Goal: Task Accomplishment & Management: Complete application form

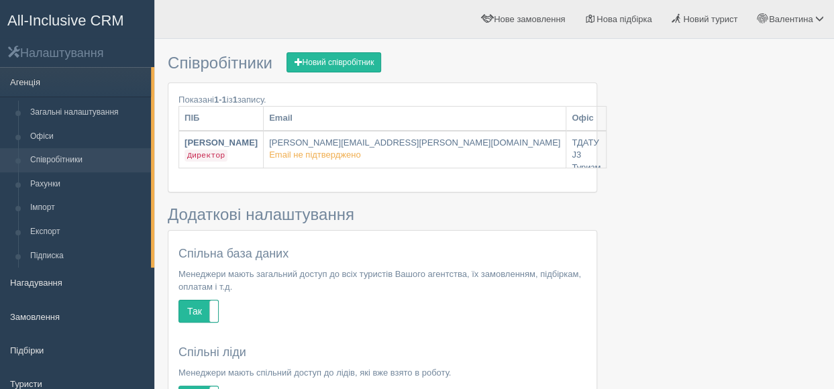
click at [80, 159] on link "Співробітники" at bounding box center [87, 160] width 127 height 24
click at [333, 64] on link "Новий співробітник" at bounding box center [333, 62] width 95 height 20
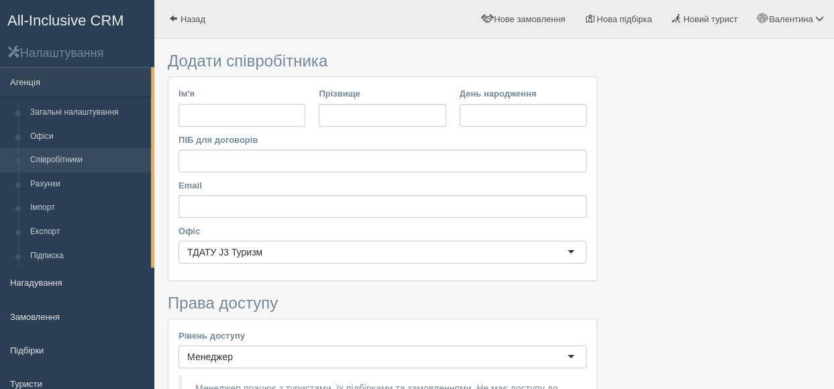
click at [209, 113] on input "Ім'я" at bounding box center [241, 115] width 127 height 23
type input "Софія"
click at [349, 107] on input "Прізвище" at bounding box center [382, 115] width 127 height 23
type input "Бугар"
click at [488, 117] on input "День народження" at bounding box center [522, 115] width 127 height 23
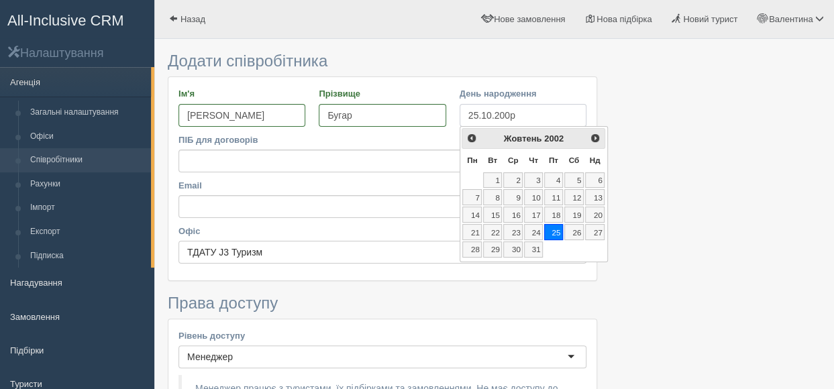
type input "25.10.2005"
click at [296, 159] on input "ПІБ для договорів" at bounding box center [382, 161] width 408 height 23
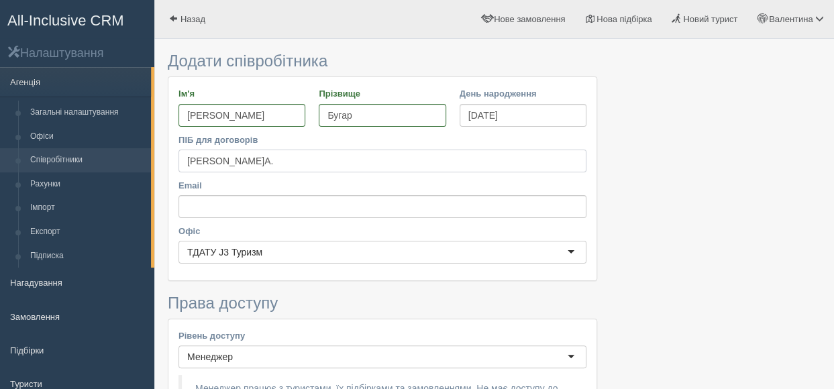
type input "Бугар С.А."
click at [236, 211] on input "Email" at bounding box center [382, 206] width 408 height 23
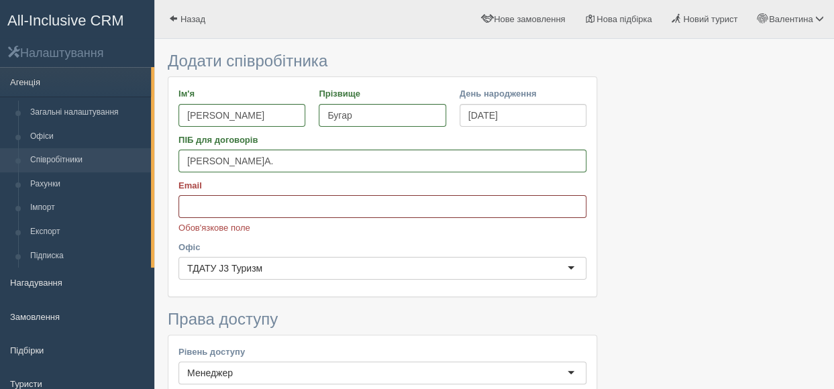
paste input "sofia.bugar25@gmail.com"
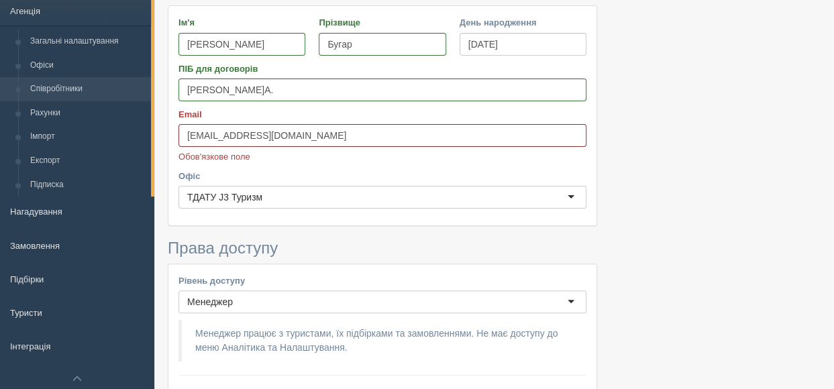
scroll to position [134, 0]
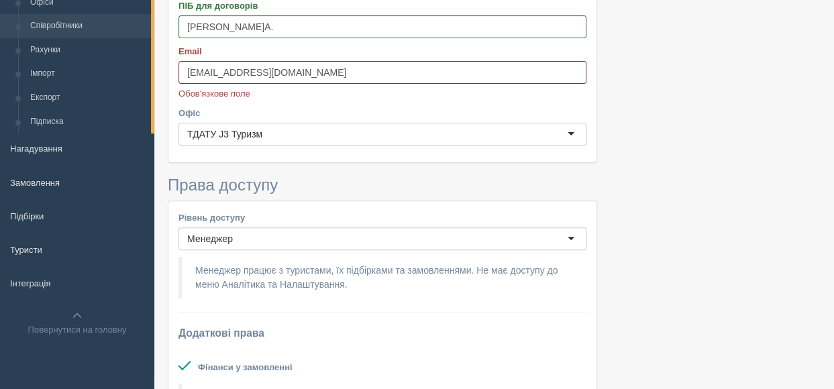
type input "sofia.bugar25@gmail.com"
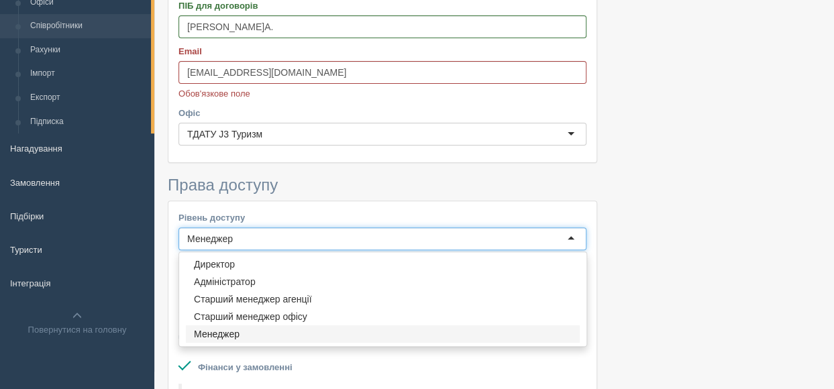
click at [559, 238] on div "Менеджер" at bounding box center [382, 238] width 408 height 23
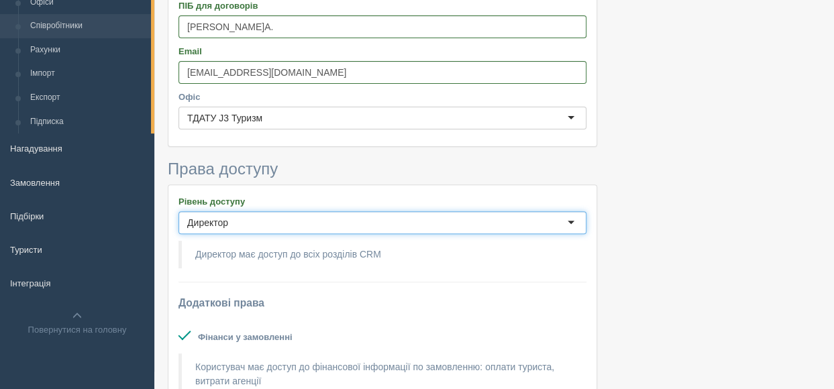
click at [576, 219] on div "Директор" at bounding box center [382, 222] width 408 height 23
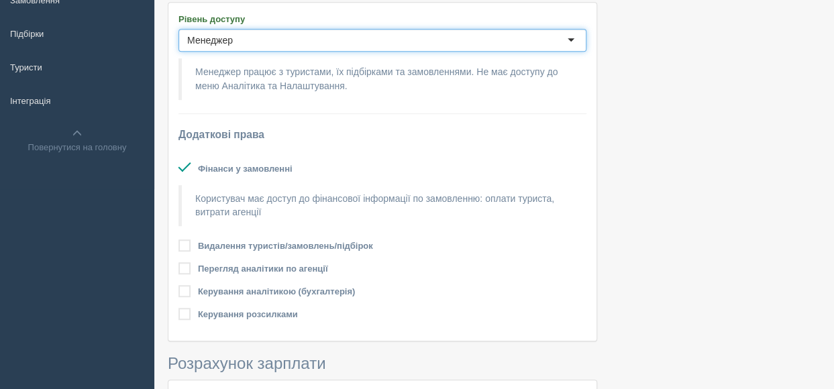
scroll to position [335, 0]
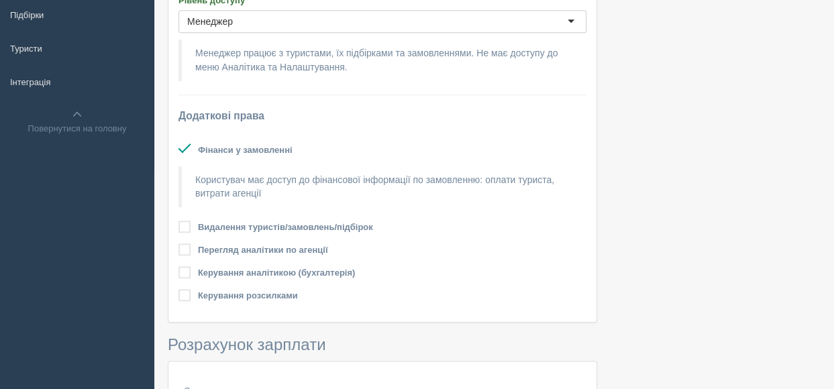
click at [178, 221] on label at bounding box center [178, 221] width 0 height 0
click at [0, 0] on input "checkbox" at bounding box center [0, 0] width 0 height 0
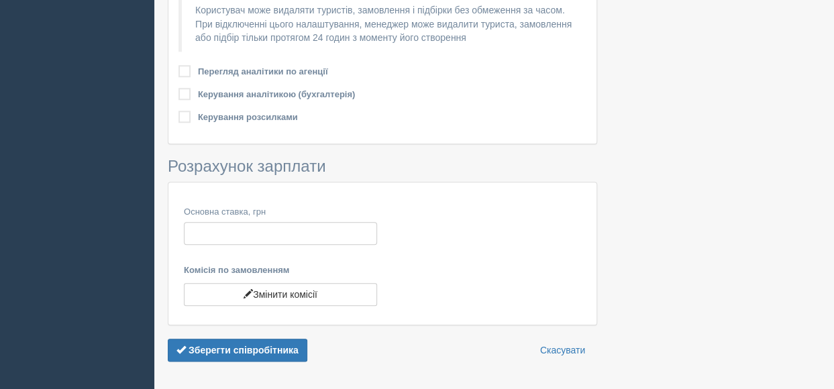
scroll to position [604, 0]
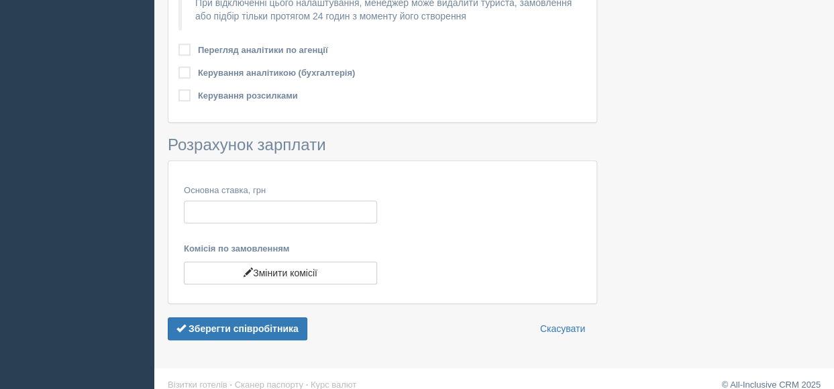
click at [209, 213] on input "Основна ставка, грн" at bounding box center [280, 212] width 193 height 23
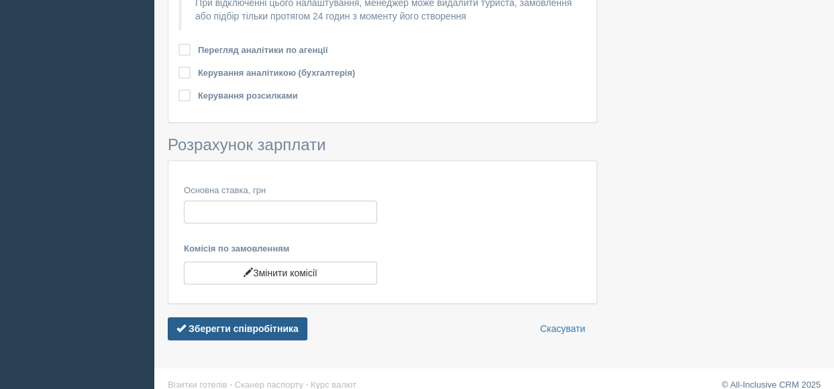
click at [247, 329] on b "Зберегти співробітника" at bounding box center [243, 328] width 110 height 11
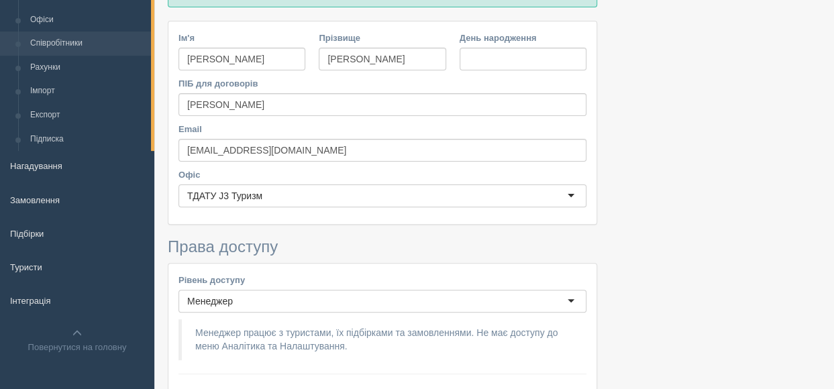
scroll to position [67, 0]
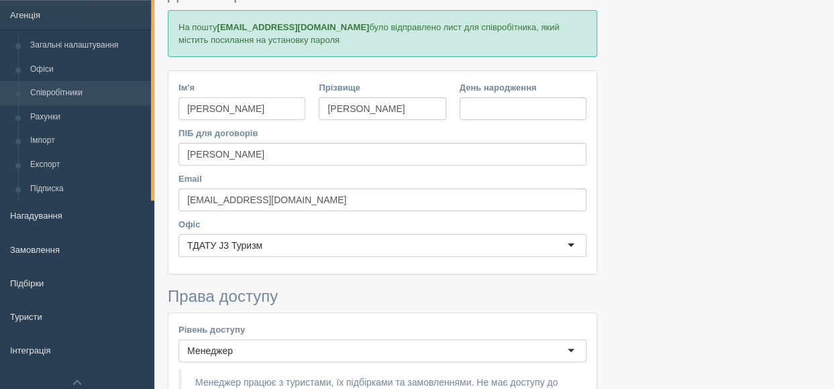
drag, startPoint x: 221, startPoint y: 107, endPoint x: 173, endPoint y: 105, distance: 48.3
click at [173, 105] on div "Ім'я Софія" at bounding box center [242, 104] width 140 height 46
type input "[PERSON_NAME]"
drag, startPoint x: 357, startPoint y: 105, endPoint x: 317, endPoint y: 103, distance: 40.3
click at [317, 103] on div "Прізвище Бугар" at bounding box center [382, 104] width 140 height 46
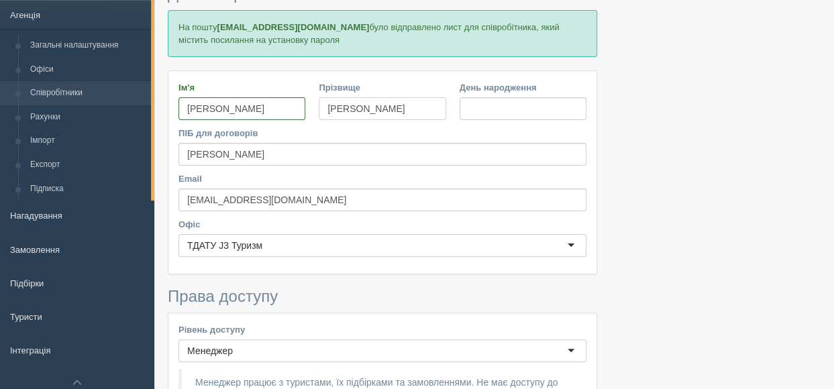
type input "Помелова"
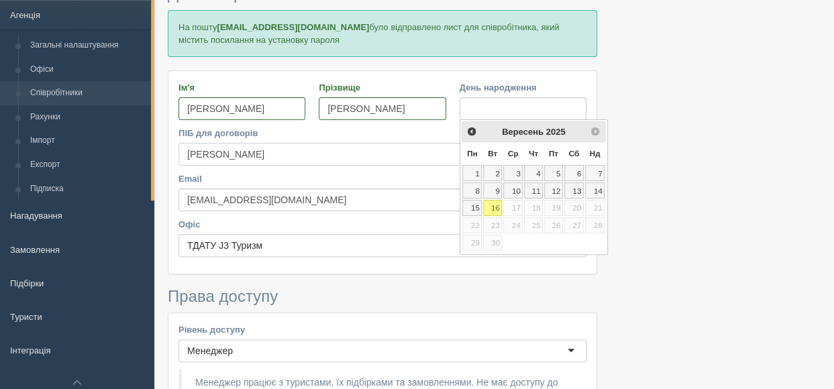
click at [245, 152] on input "Бугар С.А." at bounding box center [382, 154] width 408 height 23
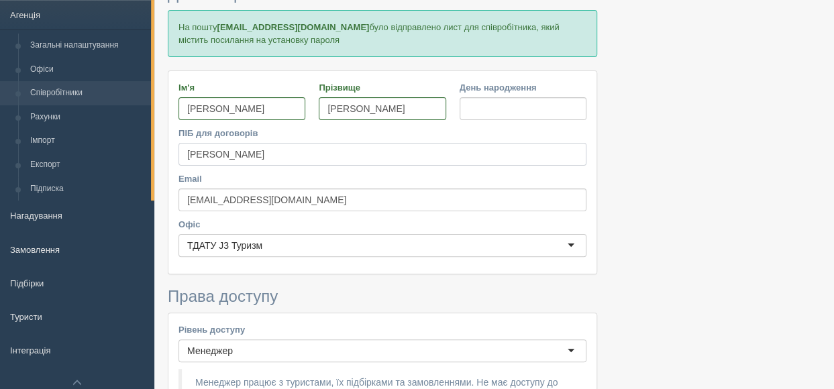
drag, startPoint x: 239, startPoint y: 150, endPoint x: 170, endPoint y: 150, distance: 69.1
click at [170, 150] on div "Ім'я Ангеліна Прізвище Помелова День народження ПІБ для договорів Бугар С.А. Em…" at bounding box center [382, 172] width 428 height 203
type input "Помелова А.Д."
click at [503, 108] on input "День народження" at bounding box center [522, 108] width 127 height 23
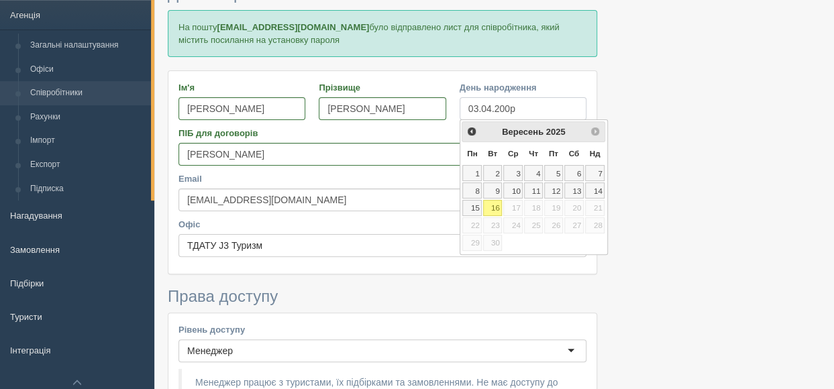
type input "03.04.2005"
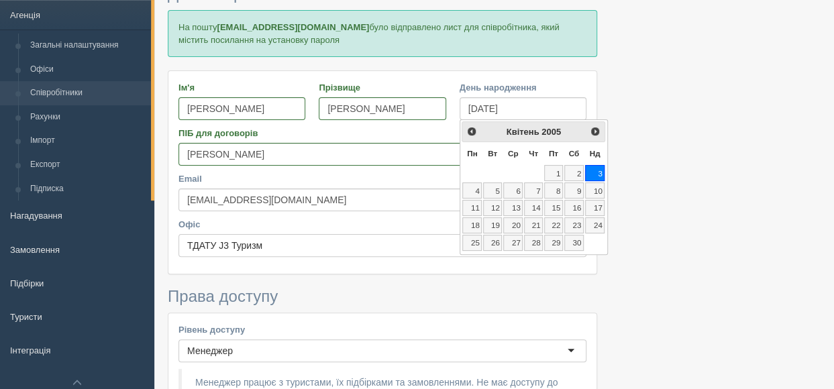
click at [381, 223] on label "Офіс" at bounding box center [382, 224] width 408 height 13
click at [265, 239] on input "Офіс" at bounding box center [263, 245] width 3 height 13
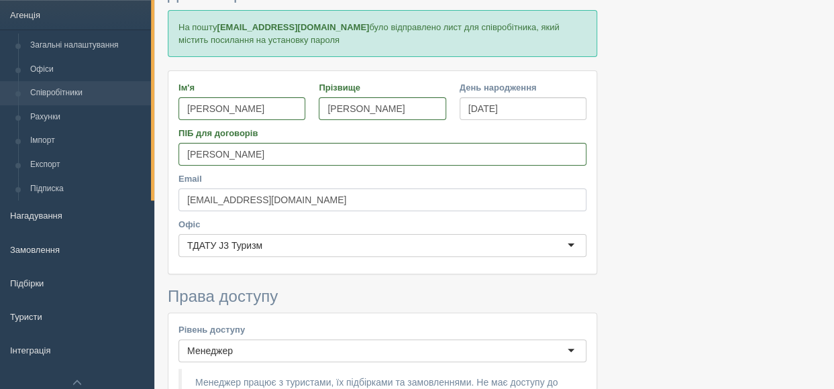
click at [303, 196] on input "[EMAIL_ADDRESS][DOMAIN_NAME]" at bounding box center [382, 199] width 408 height 23
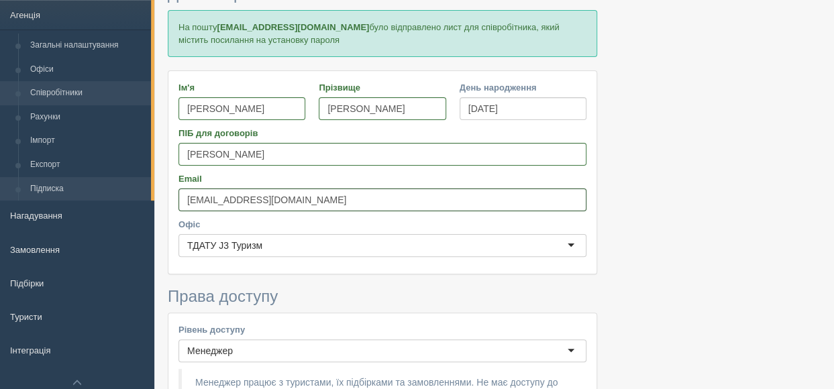
drag, startPoint x: 304, startPoint y: 198, endPoint x: 144, endPoint y: 182, distance: 161.1
paste input "angelinapomelowa"
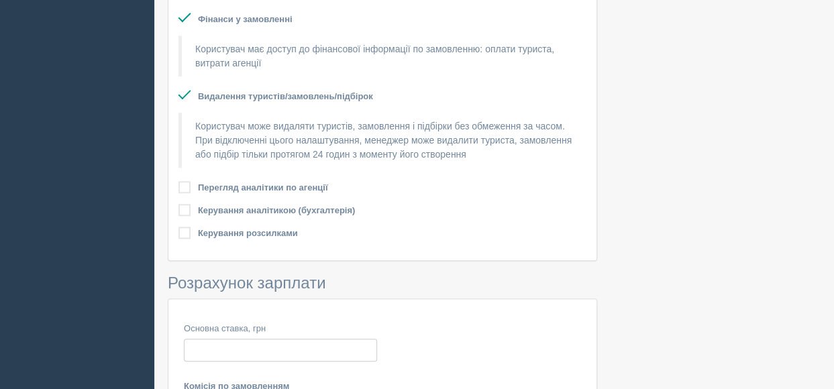
scroll to position [604, 0]
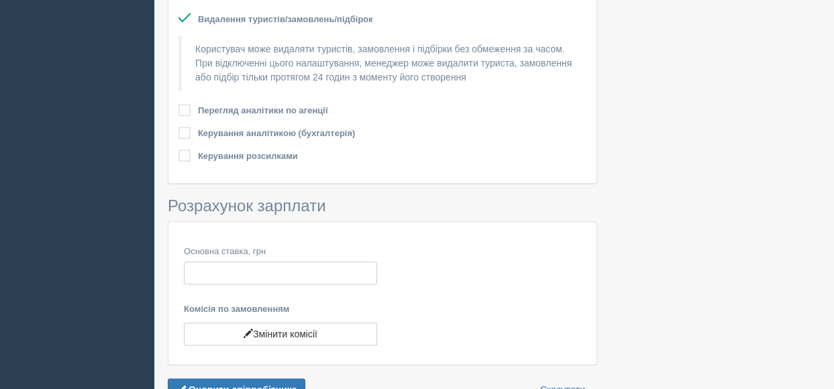
type input "angelinapomelowa@gmail.com"
click at [271, 269] on input "Основна ставка, грн" at bounding box center [280, 273] width 193 height 23
type input "2"
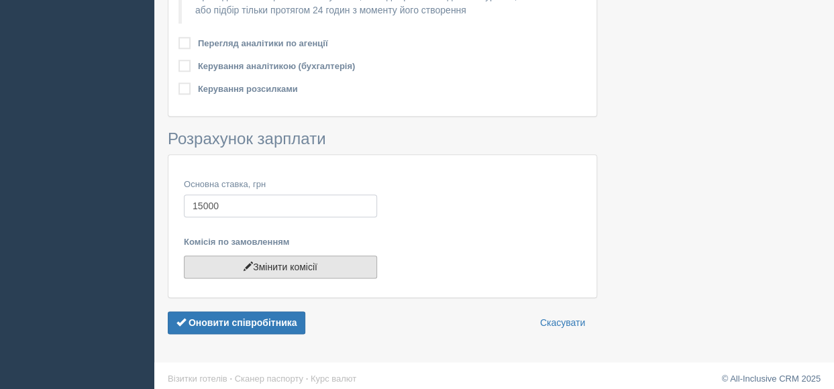
type input "15000"
click at [268, 264] on button "Змінити комісії" at bounding box center [280, 267] width 193 height 23
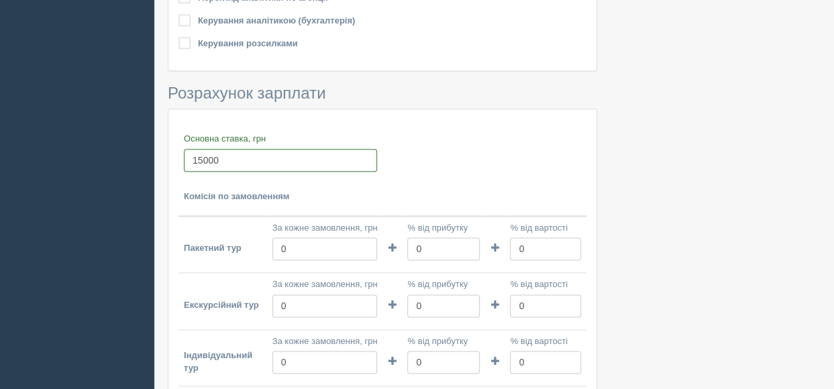
scroll to position [738, 0]
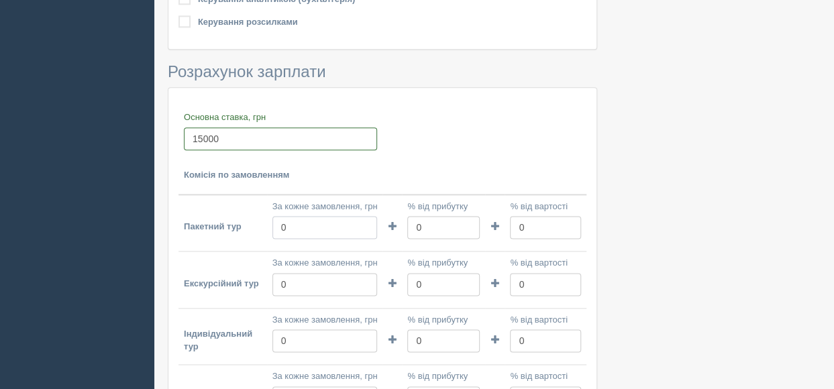
click at [282, 226] on input "0" at bounding box center [324, 227] width 105 height 23
type input "40000"
click at [425, 225] on input "0" at bounding box center [443, 227] width 72 height 23
type input "8"
click at [528, 227] on input "0" at bounding box center [545, 227] width 71 height 23
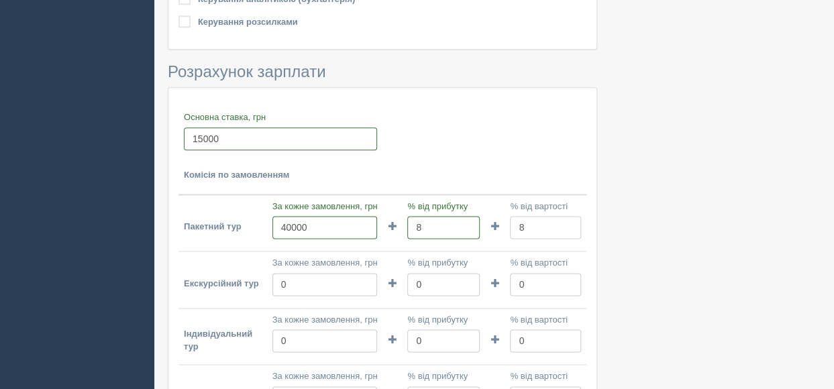
type input "8"
click at [307, 282] on input "0" at bounding box center [324, 284] width 105 height 23
type input "1"
type input "20000"
click at [432, 283] on input "0" at bounding box center [443, 284] width 72 height 23
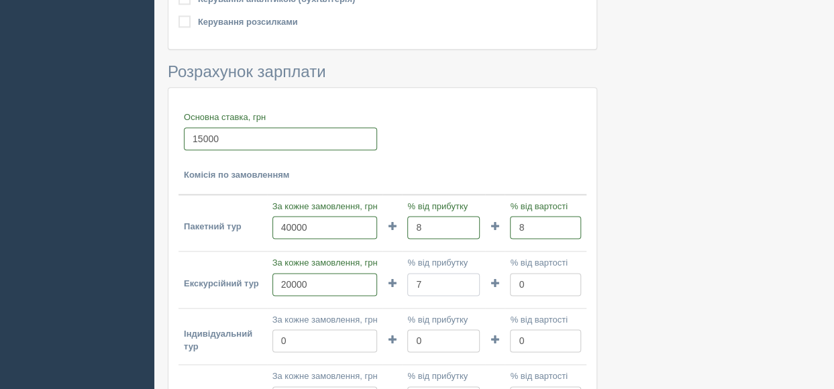
type input "7"
click at [522, 282] on input "0" at bounding box center [545, 284] width 71 height 23
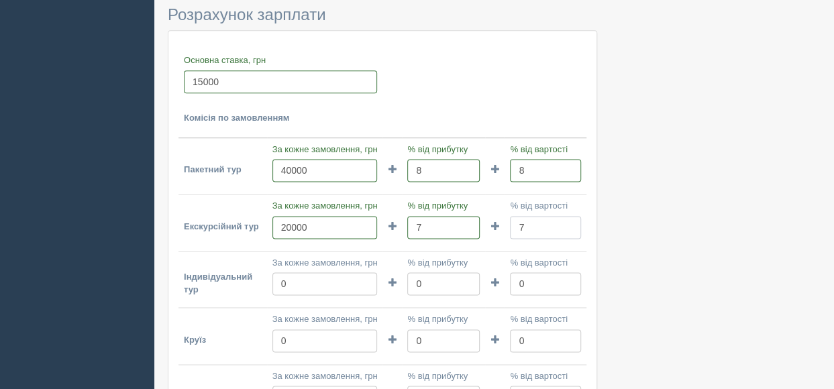
scroll to position [872, 0]
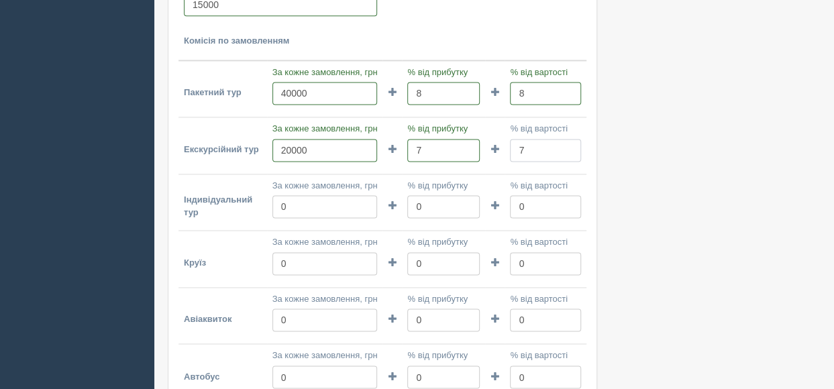
type input "7"
click at [296, 207] on input "0" at bounding box center [324, 206] width 105 height 23
type input "50000"
click at [419, 205] on input "0" at bounding box center [443, 206] width 72 height 23
type input "9"
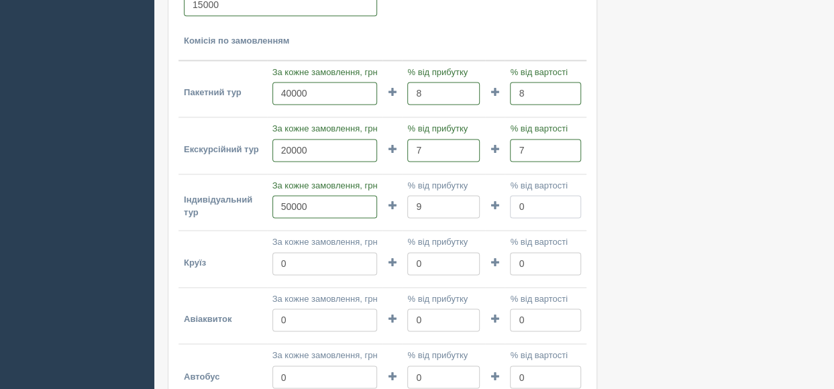
click at [524, 201] on input "0" at bounding box center [545, 206] width 71 height 23
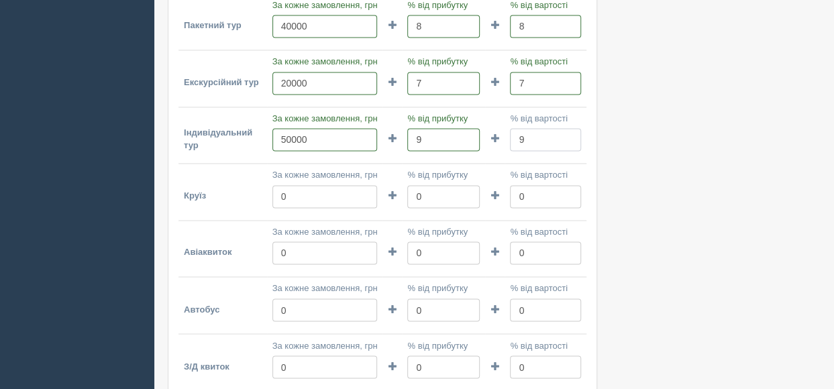
type input "9"
click at [291, 194] on input "0" at bounding box center [324, 196] width 105 height 23
type input "45000"
click at [433, 192] on input "0" at bounding box center [443, 196] width 72 height 23
type input "10"
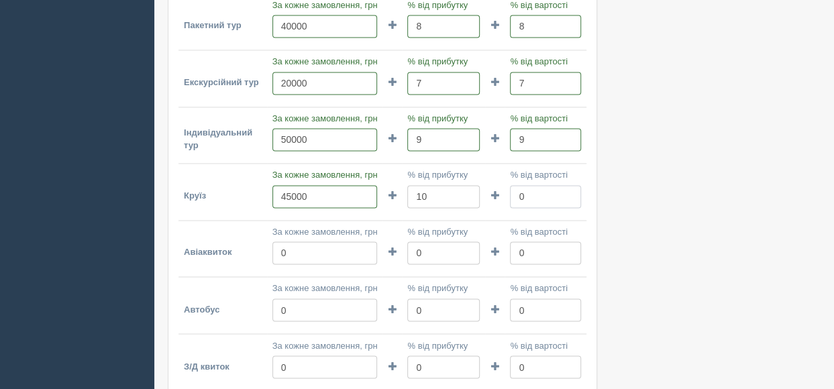
click at [520, 198] on input "0" at bounding box center [545, 196] width 71 height 23
type input "10"
click at [288, 249] on input "0" at bounding box center [324, 252] width 105 height 23
type input "15000"
click at [418, 249] on input "0" at bounding box center [443, 252] width 72 height 23
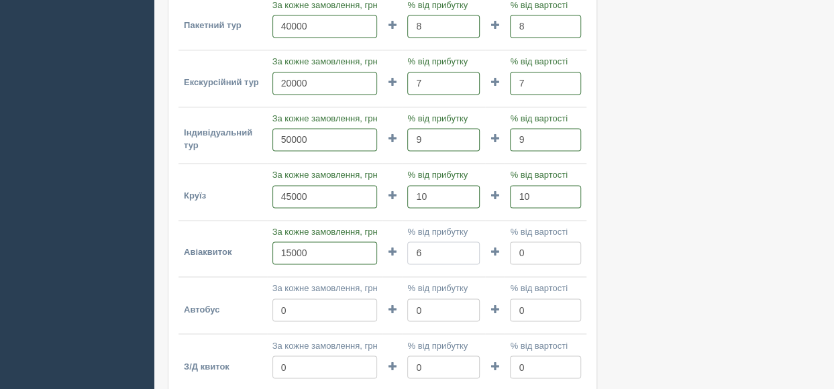
type input "6"
click at [523, 249] on input "0" at bounding box center [545, 252] width 71 height 23
type input "7"
click at [319, 305] on input "0" at bounding box center [324, 309] width 105 height 23
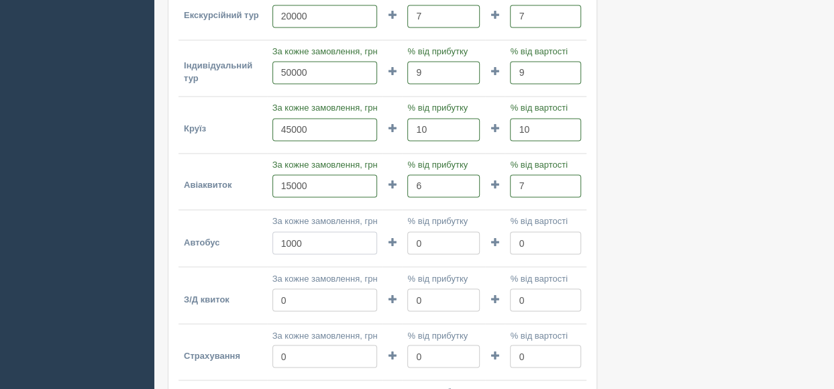
type input "1000"
click at [438, 242] on input "0" at bounding box center [443, 242] width 72 height 23
type input "5"
click at [528, 239] on input "0" at bounding box center [545, 242] width 71 height 23
type input "6"
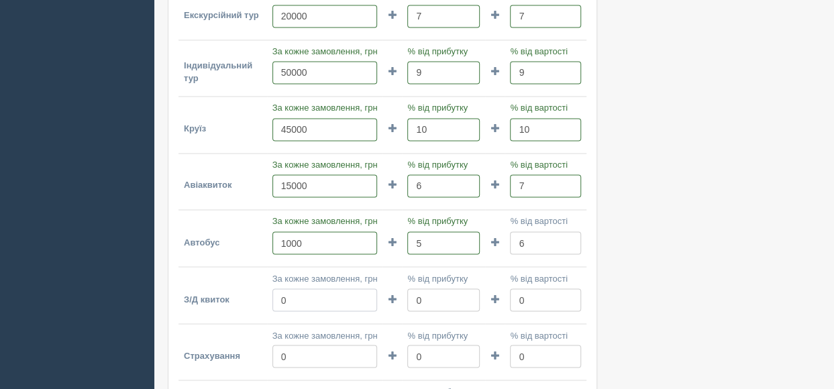
click at [309, 298] on input "0" at bounding box center [324, 299] width 105 height 23
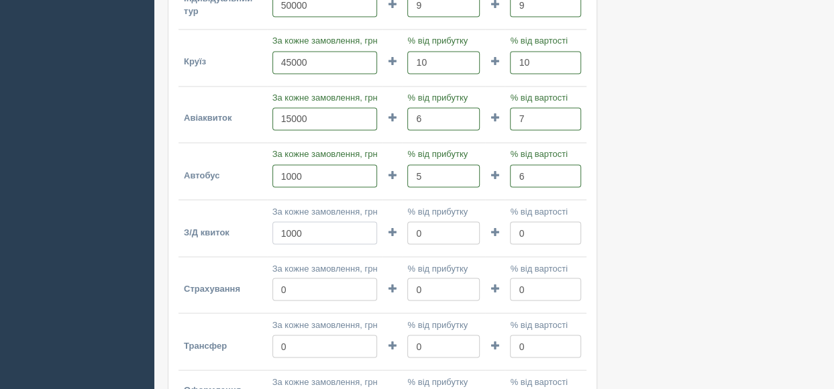
type input "1000"
click at [423, 227] on input "0" at bounding box center [443, 232] width 72 height 23
type input "5"
click at [526, 227] on input "0" at bounding box center [545, 232] width 71 height 23
type input "6"
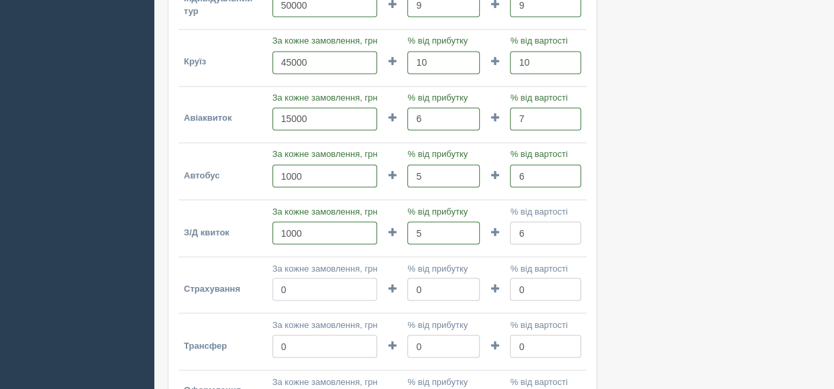
click at [292, 290] on input "0" at bounding box center [324, 289] width 105 height 23
type input "15000"
click at [425, 292] on input "0" at bounding box center [443, 289] width 72 height 23
type input "7"
click at [526, 288] on input "0" at bounding box center [545, 289] width 71 height 23
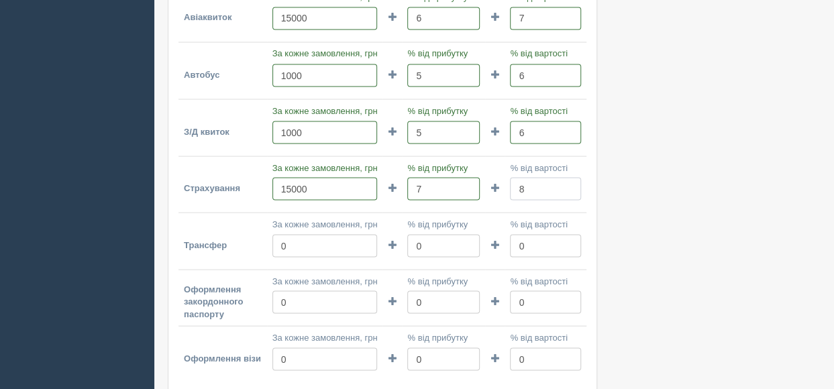
scroll to position [1207, 0]
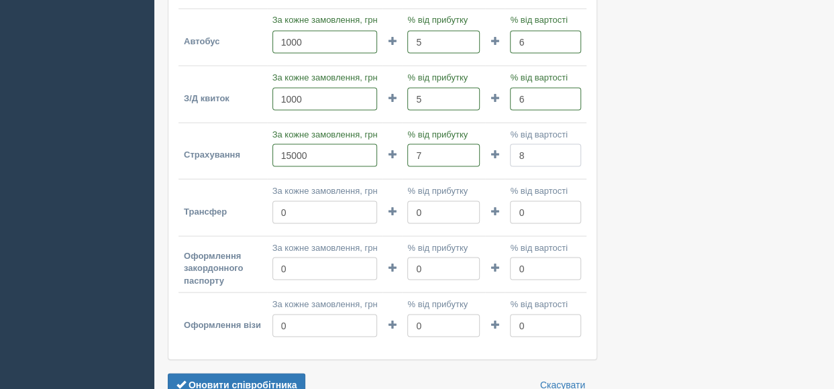
type input "8"
click at [282, 207] on input "0" at bounding box center [324, 212] width 105 height 23
type input "10000"
click at [434, 213] on input "0" at bounding box center [443, 212] width 72 height 23
type input "5"
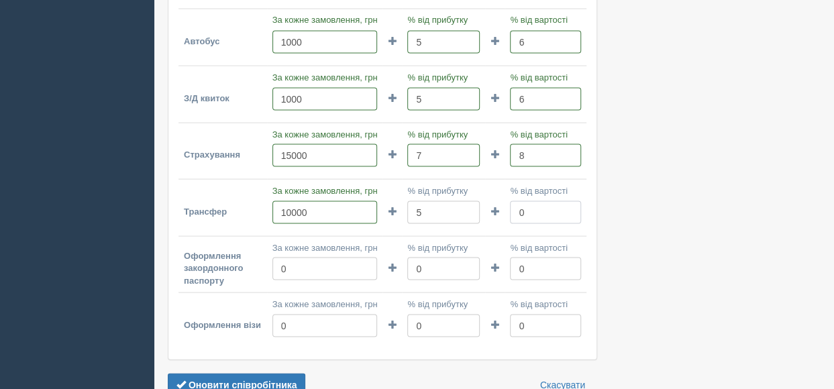
click at [528, 203] on input "0" at bounding box center [545, 212] width 71 height 23
type input "6"
click at [304, 262] on input "0" at bounding box center [324, 268] width 105 height 23
type input "10000"
click at [427, 265] on input "0" at bounding box center [443, 268] width 72 height 23
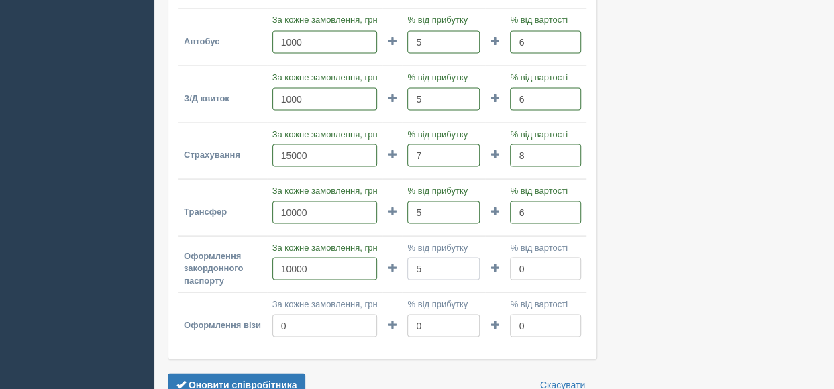
type input "5"
click at [520, 262] on input "0" at bounding box center [545, 268] width 71 height 23
type input "7"
click at [295, 320] on input "0" at bounding box center [324, 325] width 105 height 23
type input "20000"
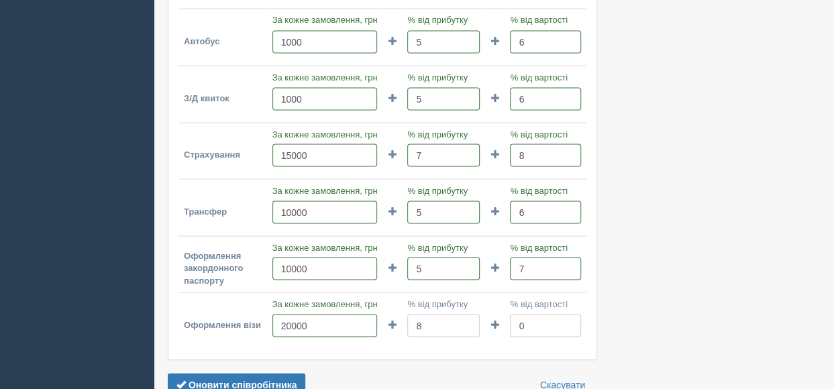
type input "8"
click at [517, 317] on input "0" at bounding box center [545, 325] width 71 height 23
click at [559, 329] on input "9" at bounding box center [545, 325] width 71 height 23
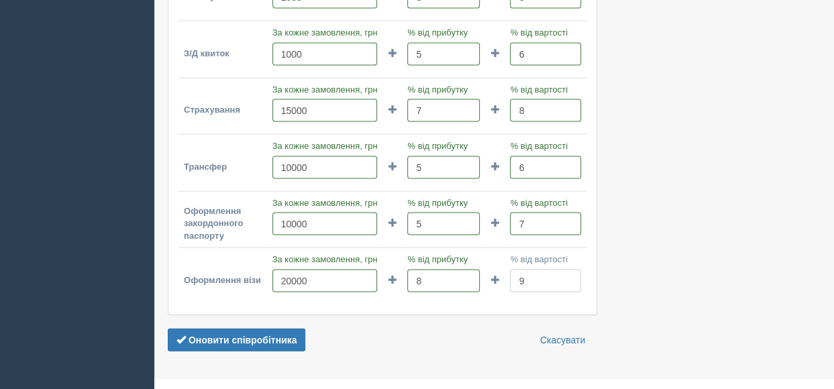
scroll to position [1273, 0]
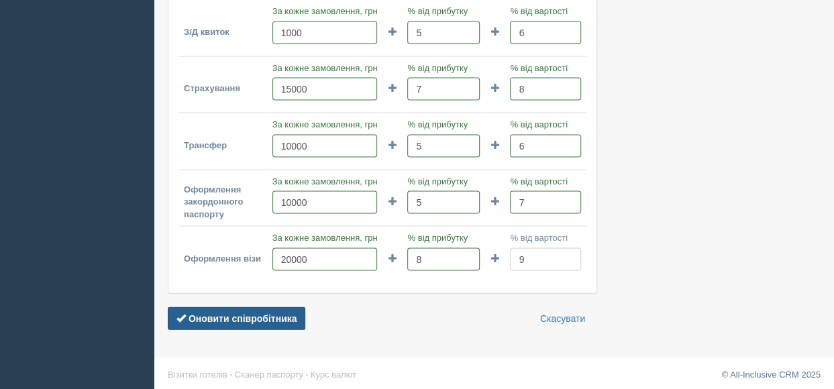
type input "9"
click at [275, 307] on button "Оновити співробітника" at bounding box center [236, 318] width 137 height 23
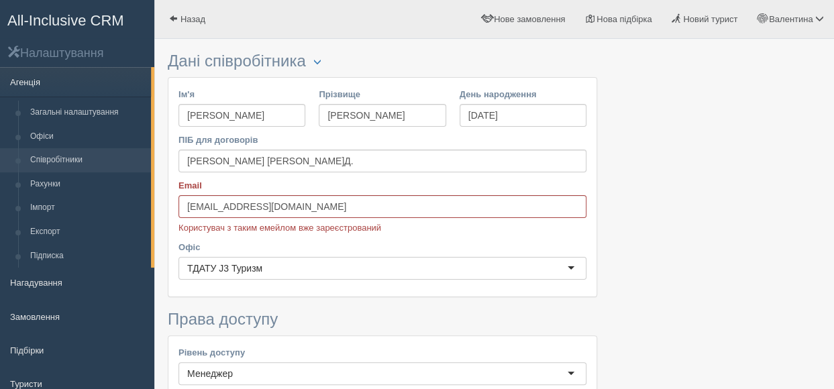
click at [72, 84] on link "Агенція" at bounding box center [75, 82] width 151 height 30
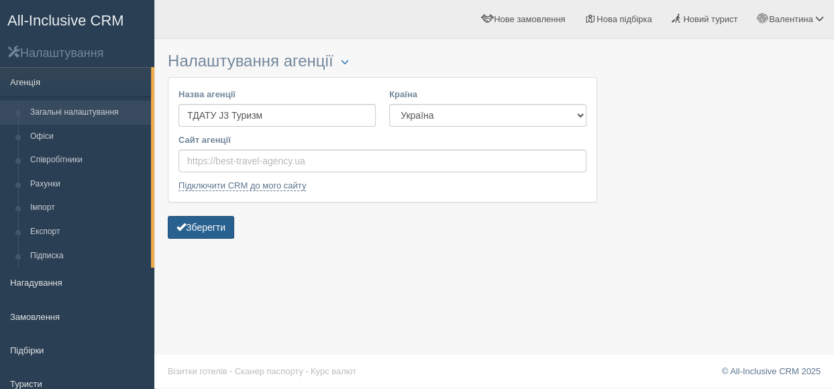
click at [221, 226] on button "Зберегти" at bounding box center [201, 227] width 66 height 23
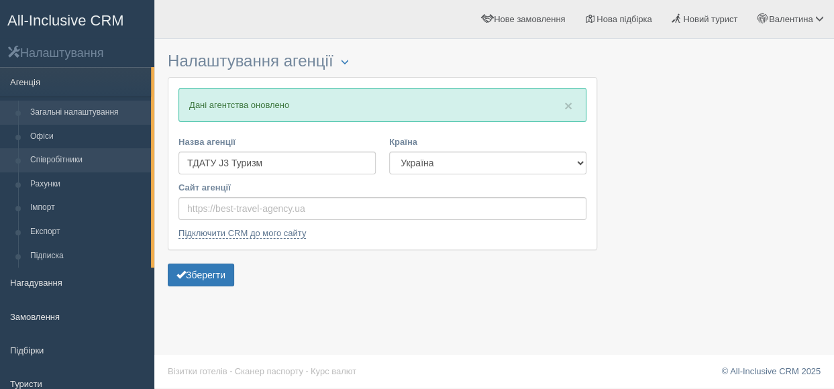
click at [89, 154] on link "Співробітники" at bounding box center [87, 160] width 127 height 24
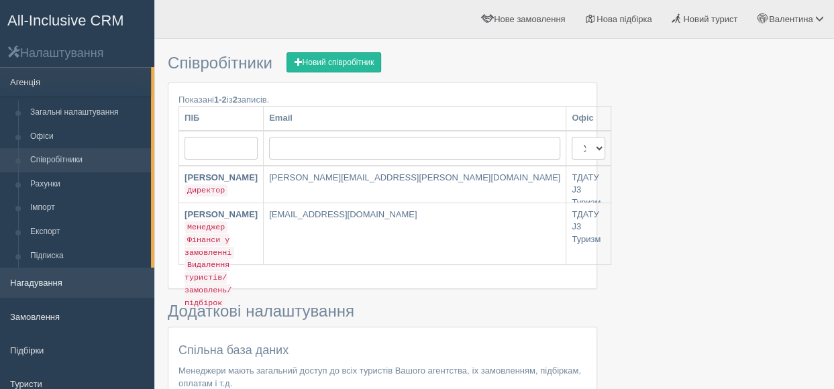
scroll to position [67, 0]
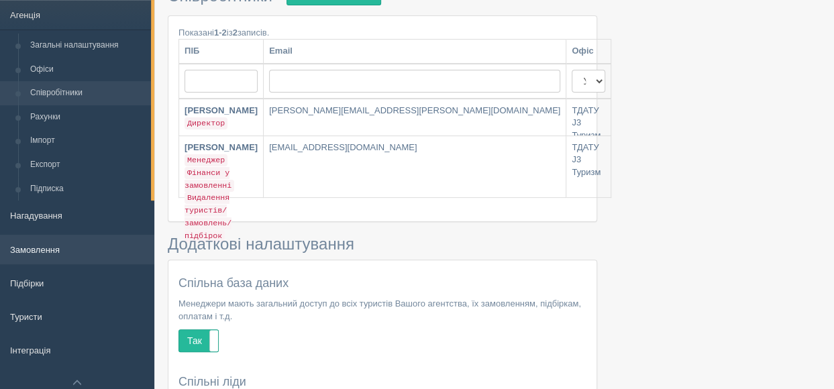
click at [60, 252] on link "Замовлення" at bounding box center [77, 250] width 154 height 30
click at [46, 243] on link "Замовлення" at bounding box center [77, 250] width 154 height 30
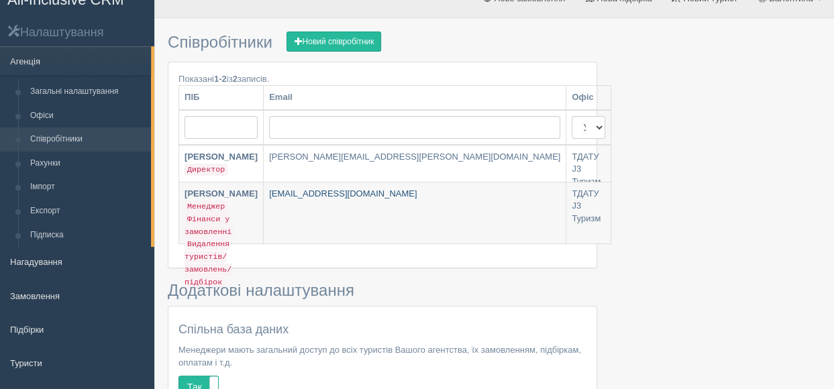
scroll to position [0, 0]
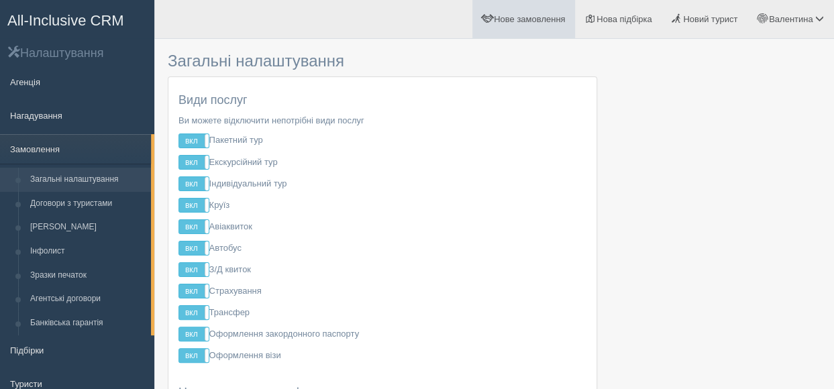
click at [511, 22] on span "Нове замовлення" at bounding box center [529, 19] width 71 height 10
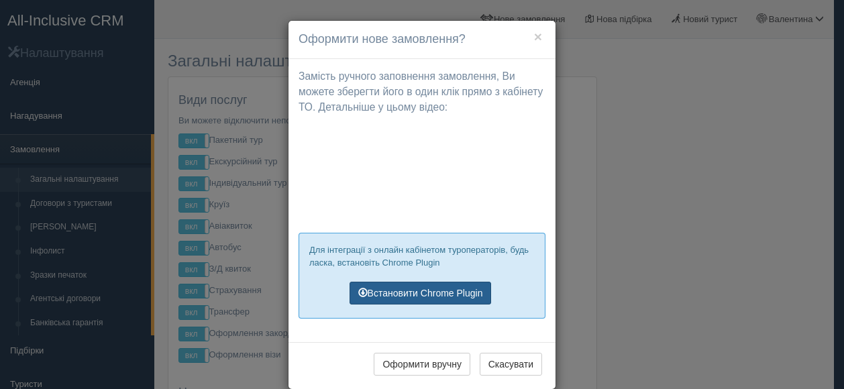
click at [461, 290] on link "Встановити Chrome Plugin" at bounding box center [420, 293] width 142 height 23
click at [534, 38] on button "×" at bounding box center [538, 37] width 8 height 14
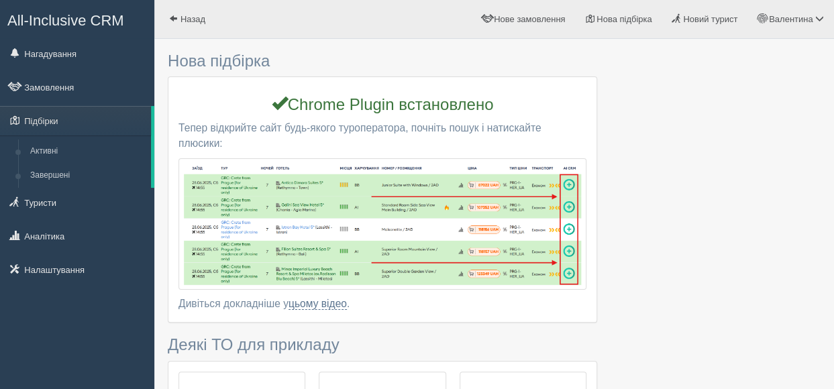
scroll to position [67, 0]
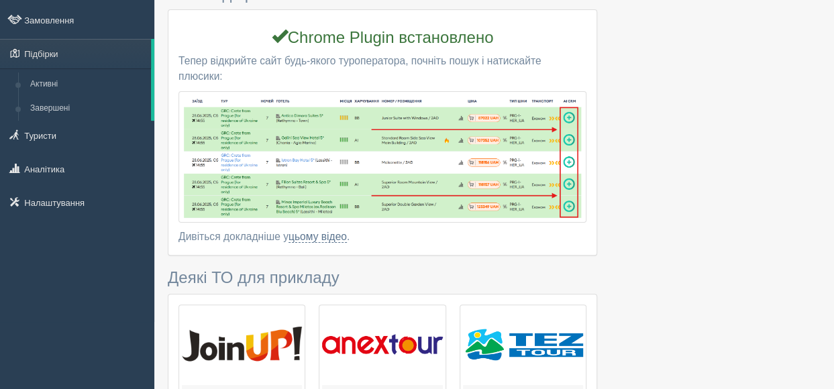
click at [679, 168] on div at bounding box center [494, 327] width 653 height 697
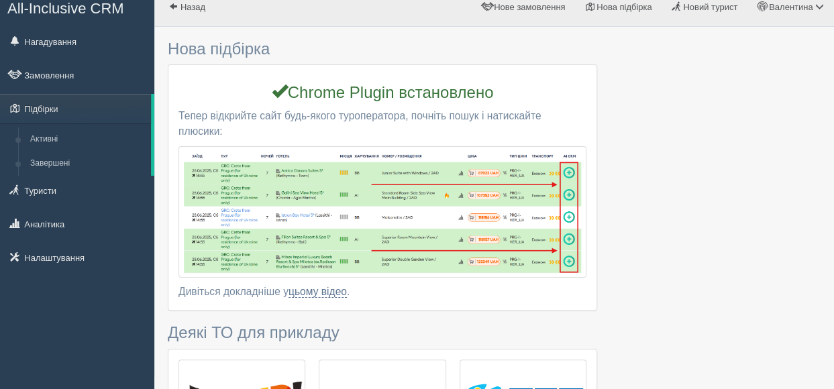
scroll to position [0, 0]
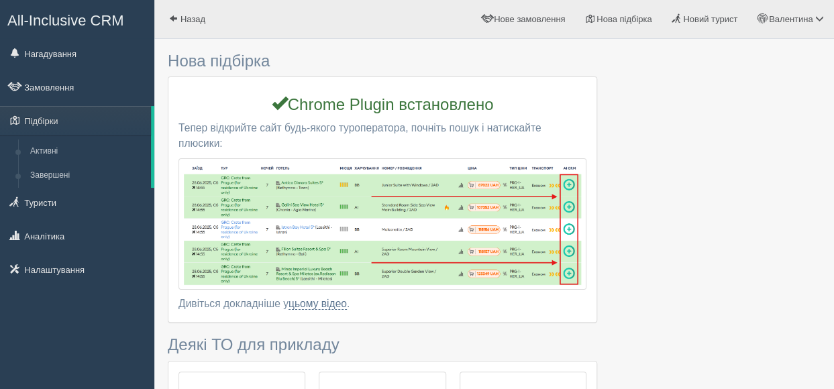
click at [762, 114] on div at bounding box center [494, 394] width 653 height 697
click at [704, 24] on span "Новий турист" at bounding box center [710, 19] width 54 height 10
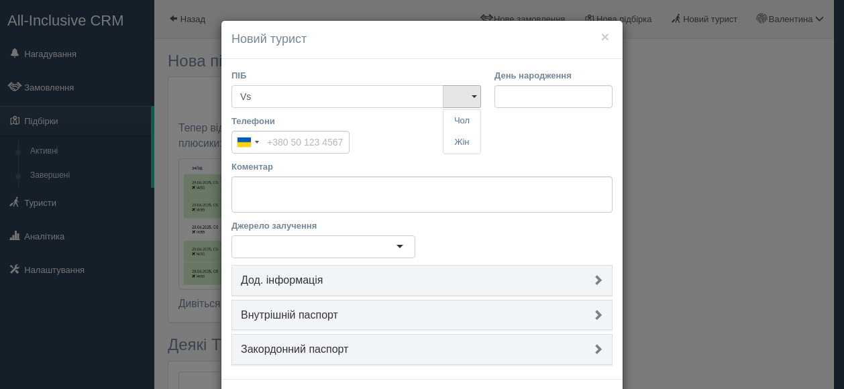
type input "V"
type input "[PERSON_NAME]"
click at [450, 120] on link "Чол" at bounding box center [461, 121] width 37 height 22
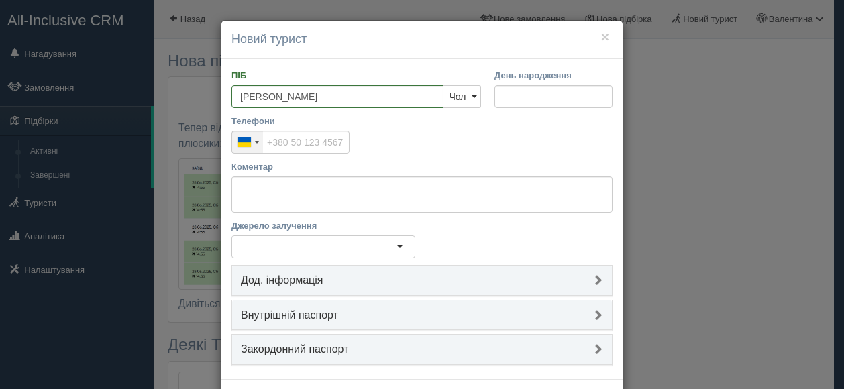
click at [255, 143] on div "Selected country" at bounding box center [257, 142] width 4 height 3
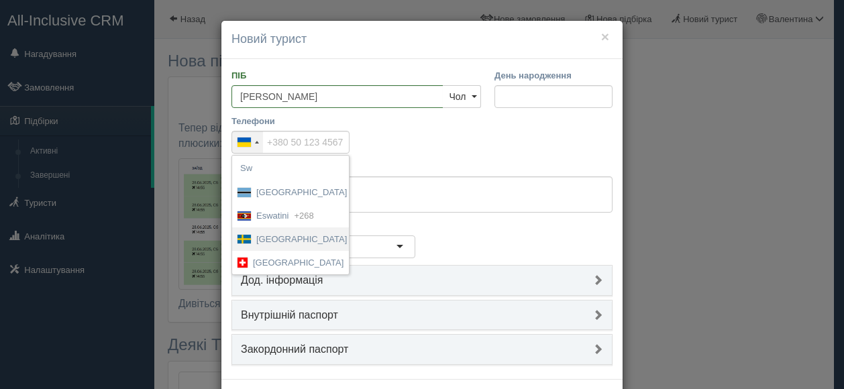
type input "Sw"
click at [352, 237] on span "+46" at bounding box center [359, 239] width 15 height 13
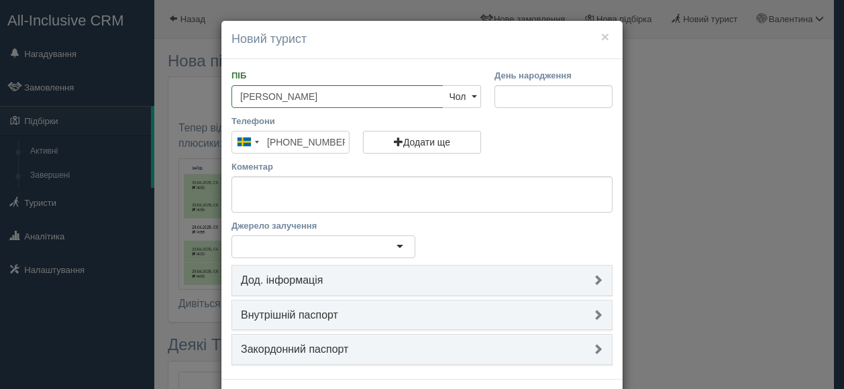
type input "[PHONE_NUMBER]"
click at [317, 193] on textarea "Коментар" at bounding box center [421, 194] width 381 height 36
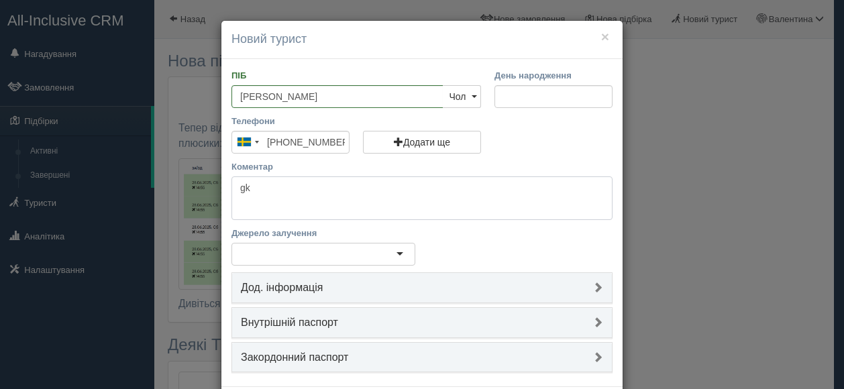
type textarea "g"
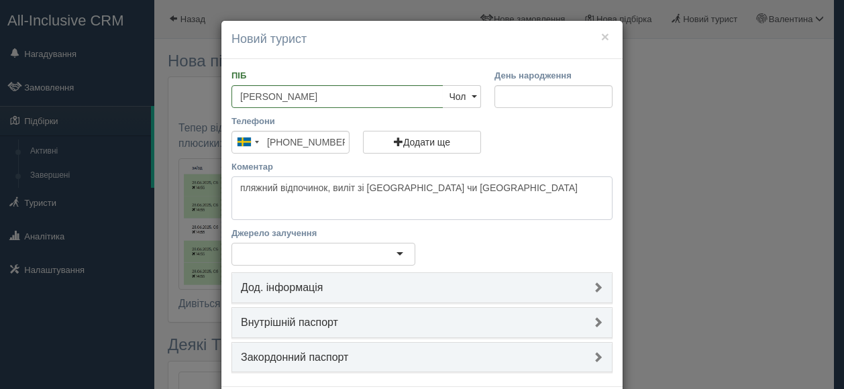
type textarea "пляжний відпочинок, виліт зі [GEOGRAPHIC_DATA] чи [GEOGRAPHIC_DATA]"
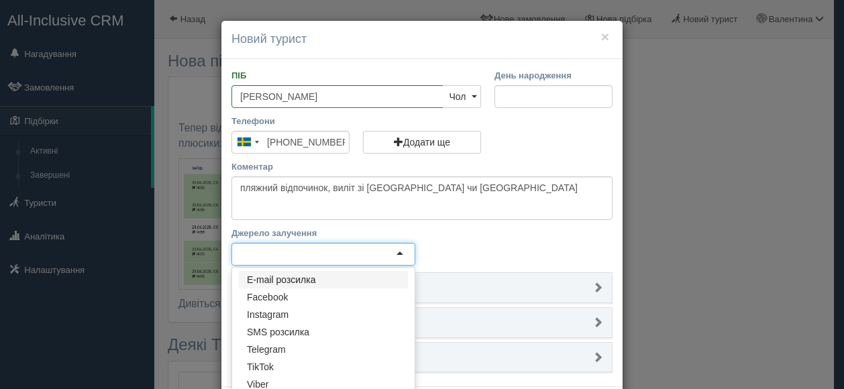
click at [400, 252] on div at bounding box center [323, 254] width 184 height 23
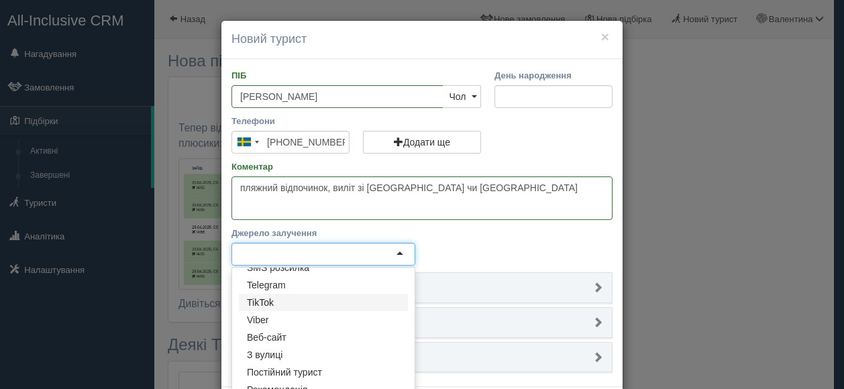
scroll to position [62, 0]
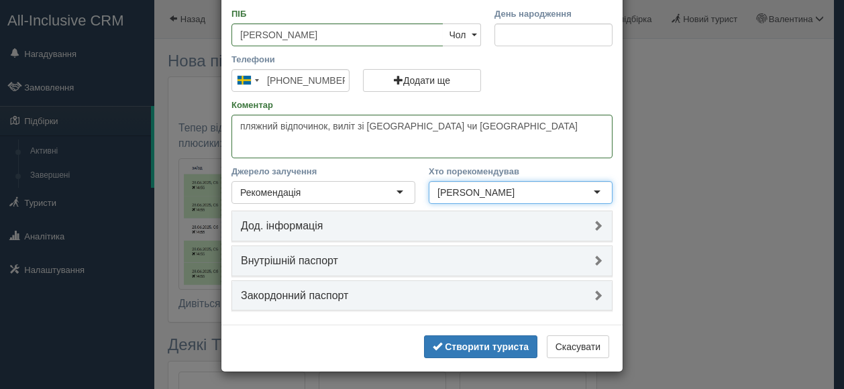
type input "Демко Валентина"
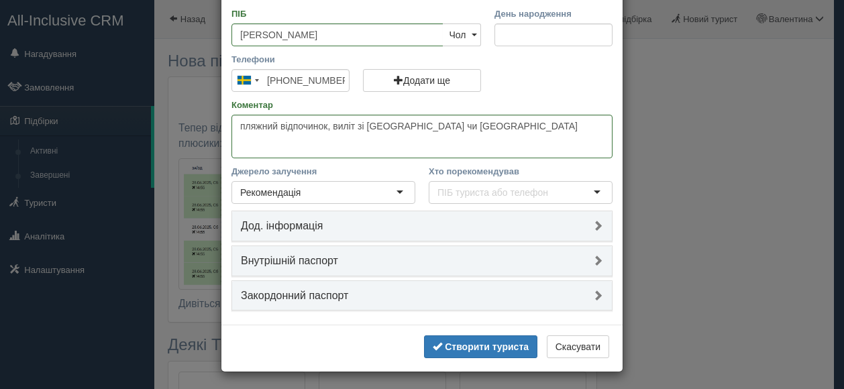
click at [573, 223] on h4 "Дод. інформація" at bounding box center [422, 226] width 362 height 12
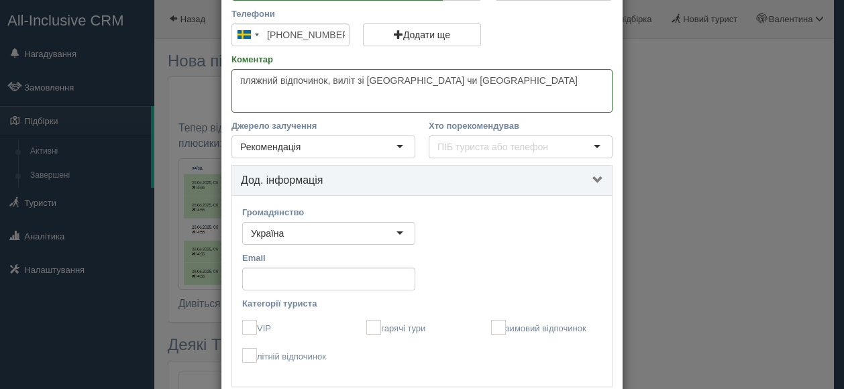
scroll to position [129, 0]
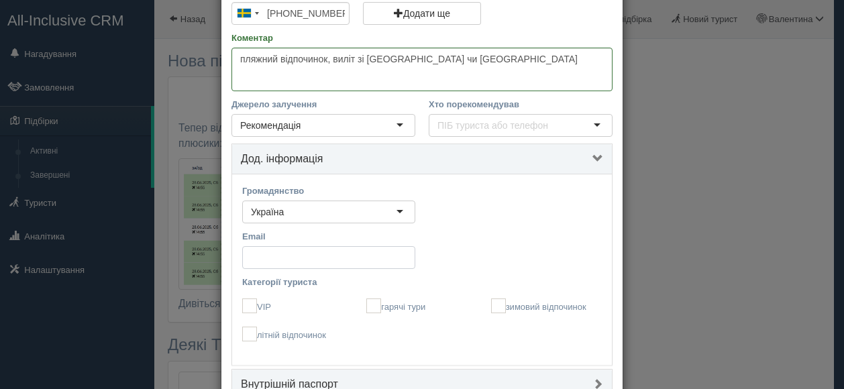
click at [323, 260] on input "Email" at bounding box center [328, 257] width 173 height 23
paste input "[EMAIL_ADDRESS][DOMAIN_NAME]"
type input "[EMAIL_ADDRESS][DOMAIN_NAME]"
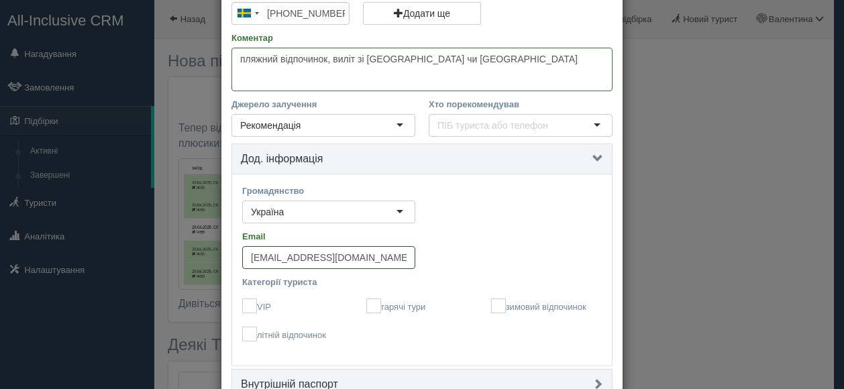
scroll to position [196, 0]
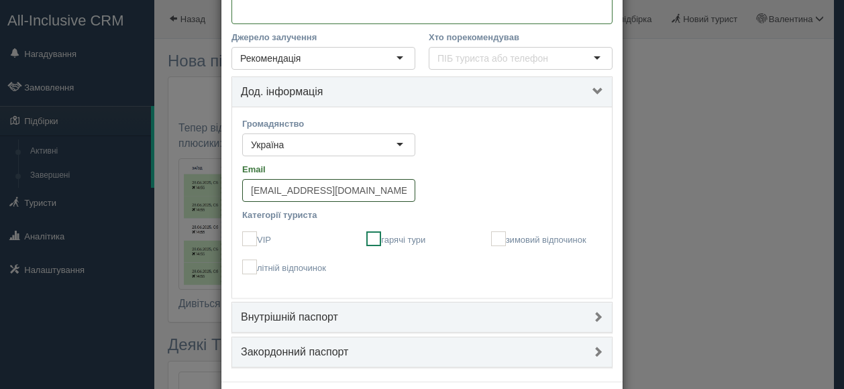
click at [373, 241] on ins at bounding box center [373, 238] width 15 height 15
checkbox input "true"
click at [496, 237] on ins at bounding box center [498, 238] width 15 height 15
checkbox input "true"
click at [246, 270] on ins at bounding box center [249, 267] width 15 height 15
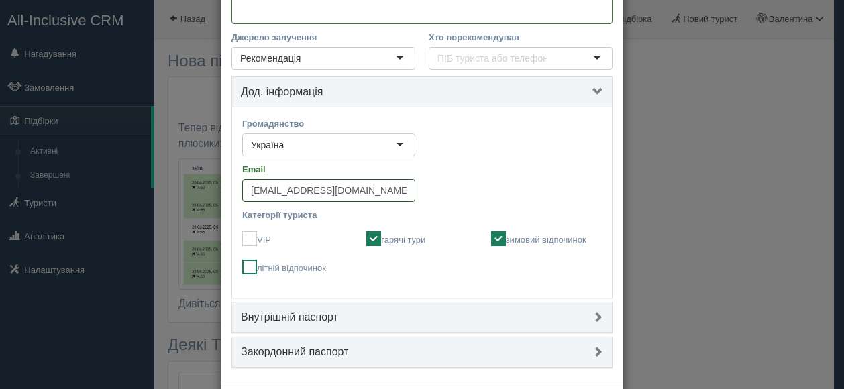
checkbox input "true"
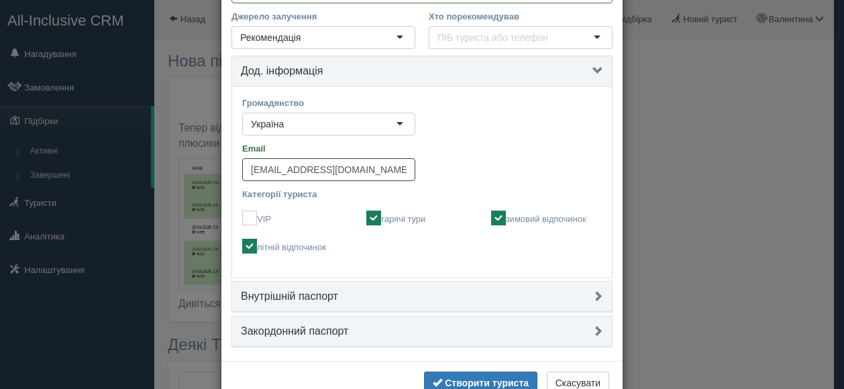
scroll to position [252, 0]
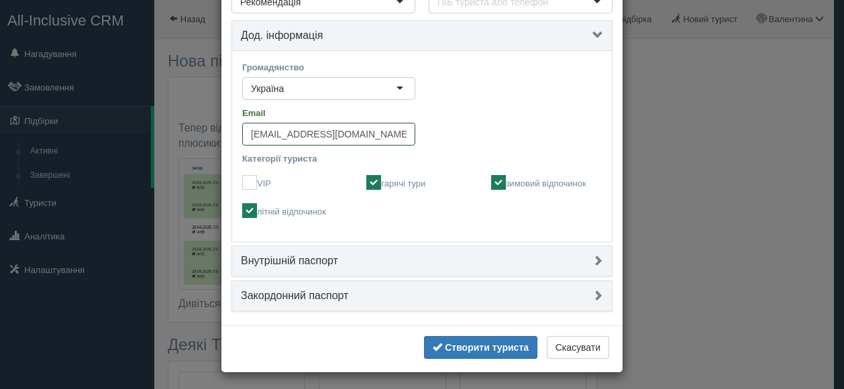
type input "[EMAIL_ADDRESS][DOMAIN_NAME]"
click at [593, 260] on h4 "Внутрішній паспорт" at bounding box center [422, 261] width 362 height 12
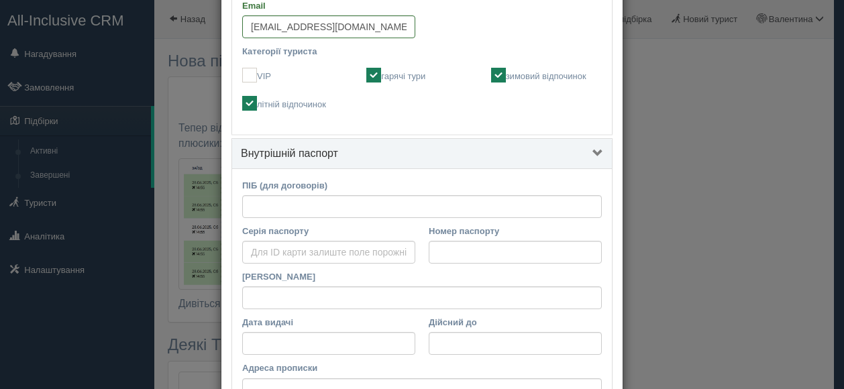
scroll to position [386, 0]
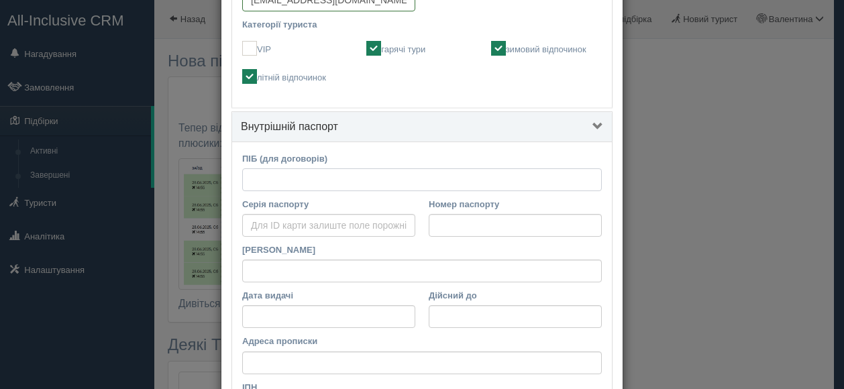
click at [299, 172] on input "ПІБ (для договорів)" at bounding box center [421, 179] width 359 height 23
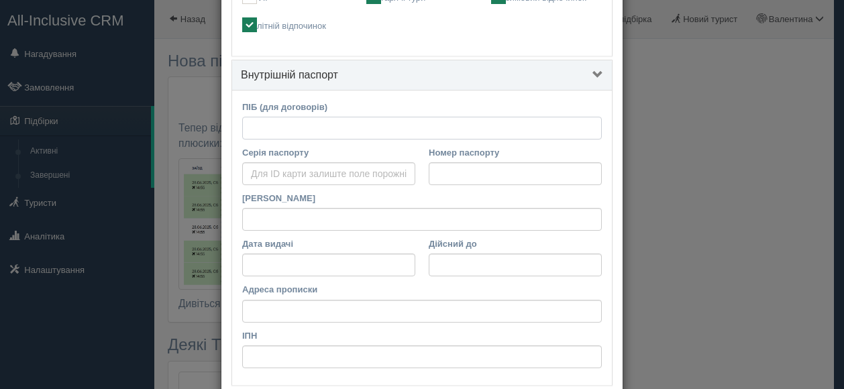
scroll to position [345, 0]
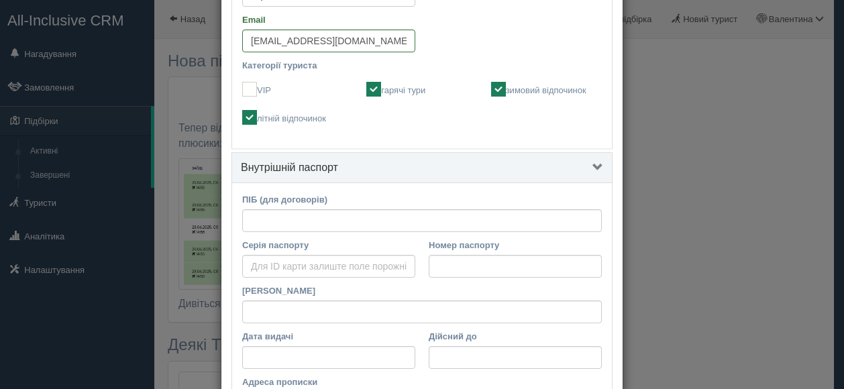
click at [581, 166] on h4 "Внутрішній паспорт" at bounding box center [422, 168] width 362 height 12
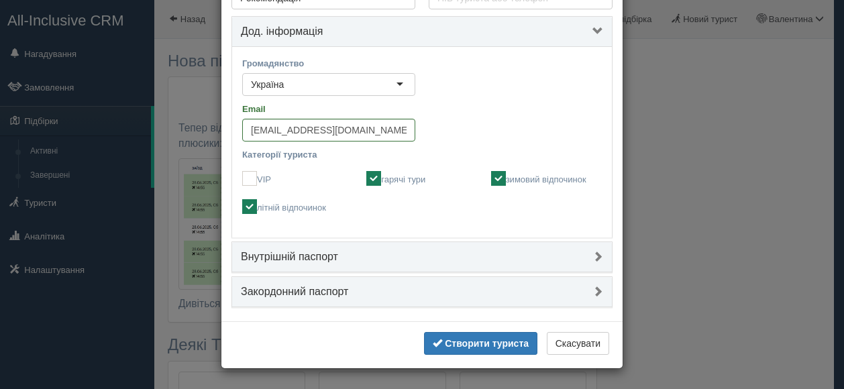
scroll to position [252, 0]
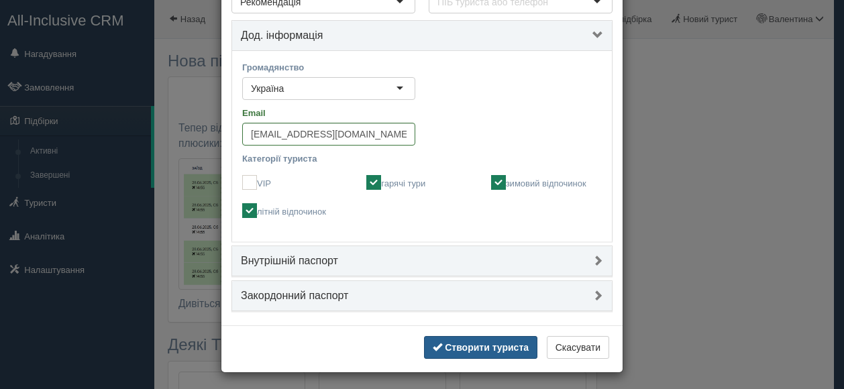
click at [479, 342] on b "Створити туриста" at bounding box center [487, 347] width 84 height 11
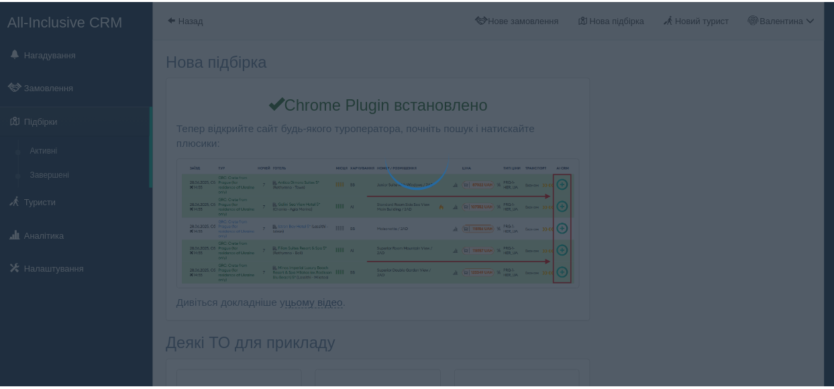
scroll to position [54, 0]
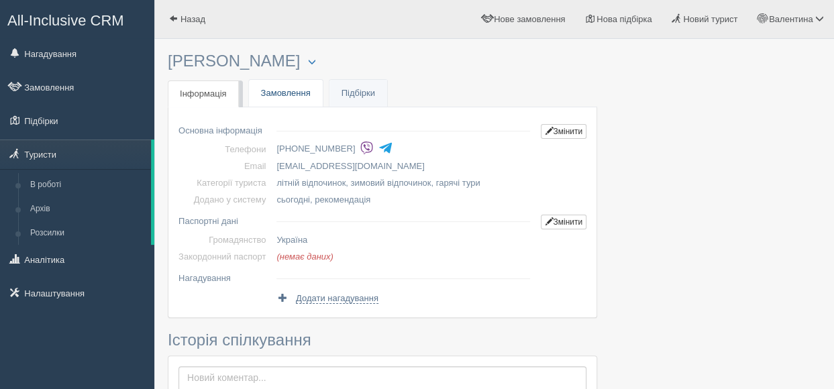
click at [285, 85] on link "Замовлення" at bounding box center [286, 93] width 74 height 27
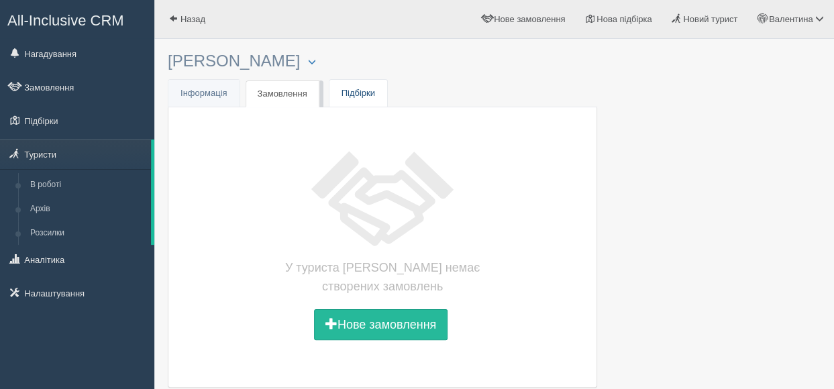
click at [363, 96] on link "Підбірки" at bounding box center [358, 93] width 58 height 27
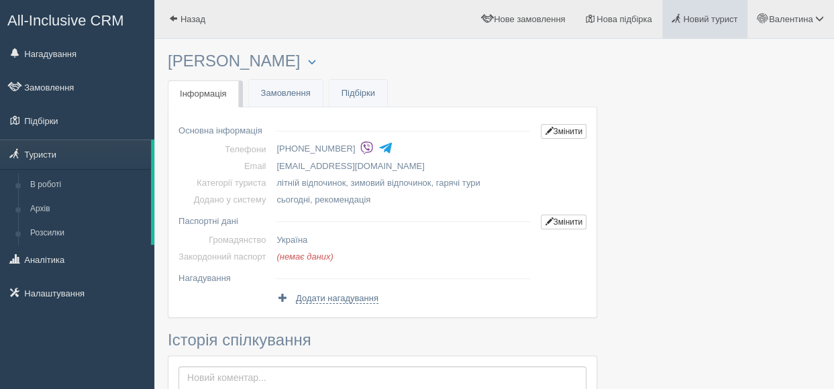
click at [722, 15] on span "Новий турист" at bounding box center [710, 19] width 54 height 10
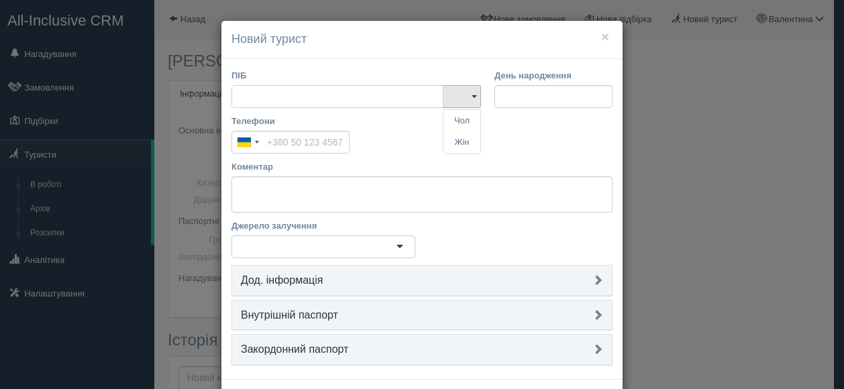
click at [268, 97] on input "ПІБ" at bounding box center [337, 96] width 212 height 23
type input "[PERSON_NAME] [PERSON_NAME]"
click at [453, 137] on link "Жін" at bounding box center [461, 142] width 37 height 22
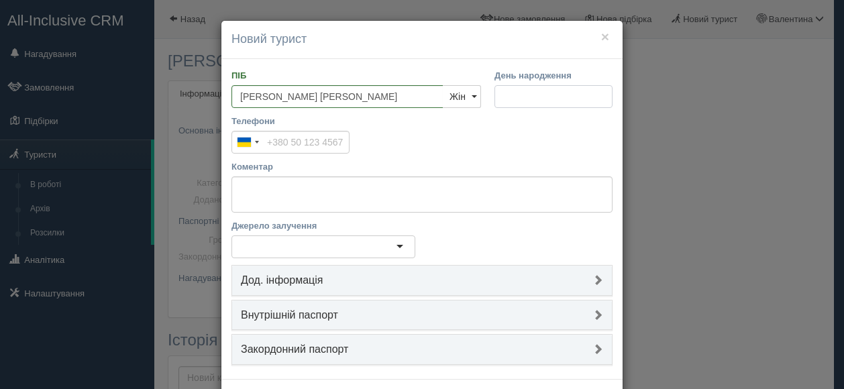
click at [509, 93] on input "День народження" at bounding box center [553, 96] width 118 height 23
type input "30.04.1963"
click at [287, 142] on input "Телефони" at bounding box center [290, 142] width 118 height 23
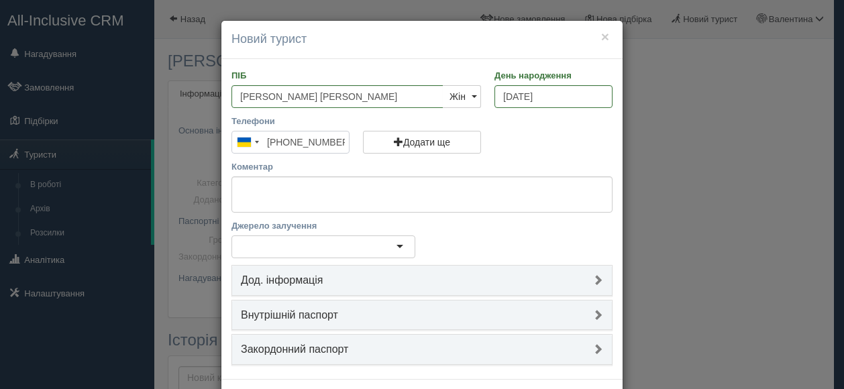
type input "[PHONE_NUMBER]"
click at [274, 195] on textarea "Коментар" at bounding box center [421, 194] width 381 height 36
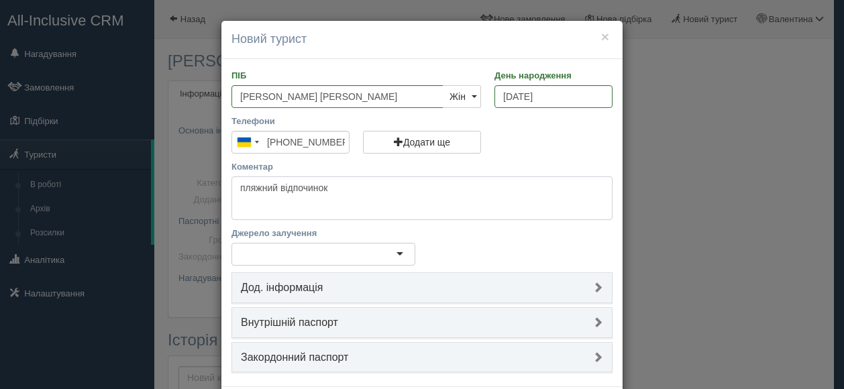
type textarea "пляжний відпочинок"
click at [381, 254] on div at bounding box center [323, 254] width 184 height 23
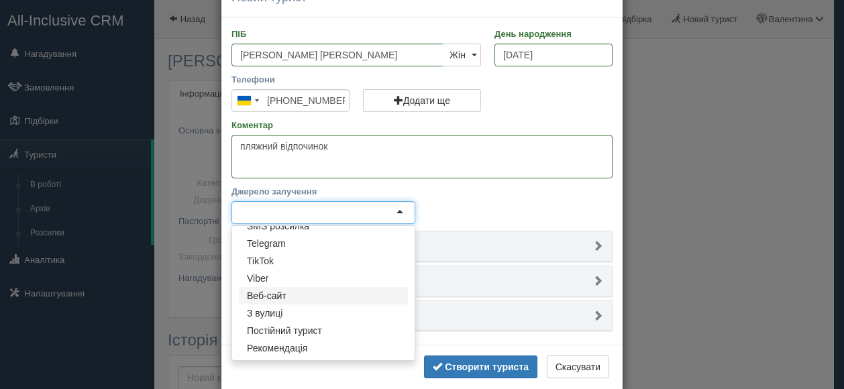
scroll to position [62, 0]
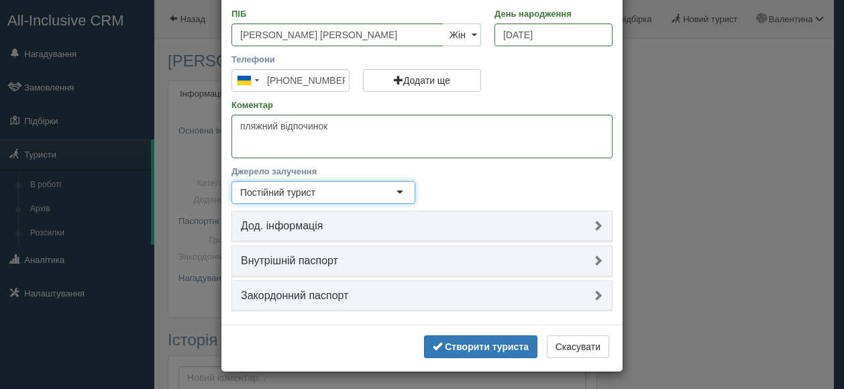
click at [587, 227] on h4 "Дод. інформація" at bounding box center [422, 226] width 362 height 12
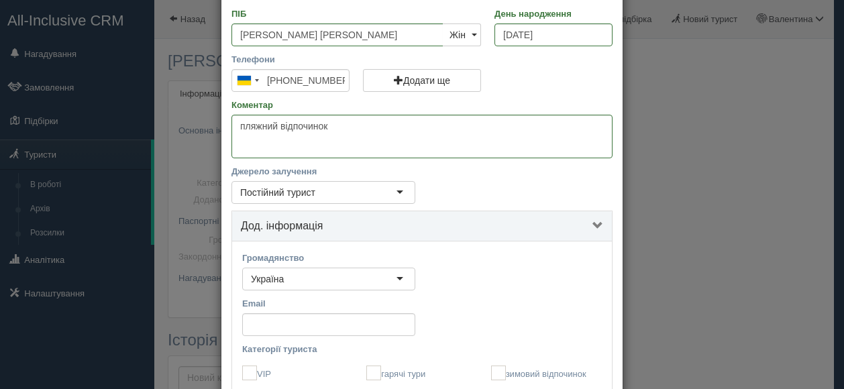
scroll to position [129, 0]
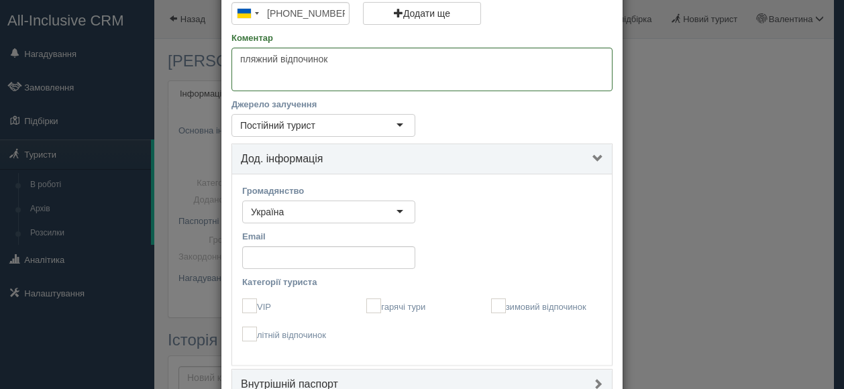
click at [398, 213] on div "Україна" at bounding box center [328, 212] width 173 height 23
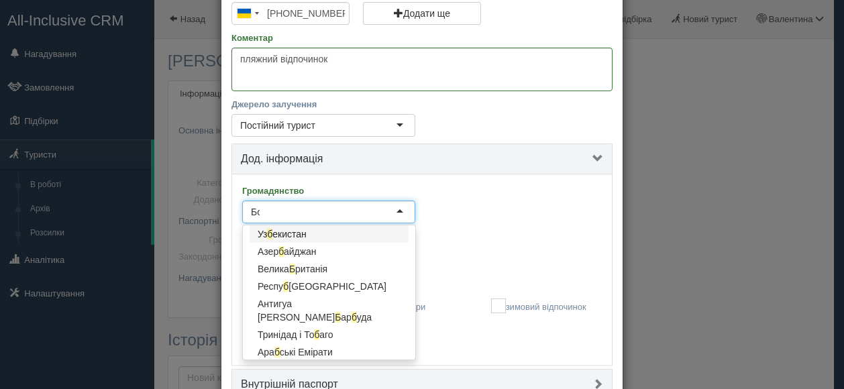
scroll to position [0, 0]
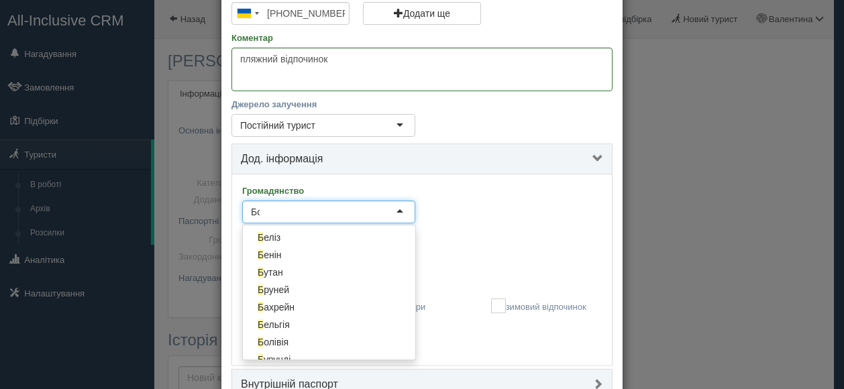
type input "Бол"
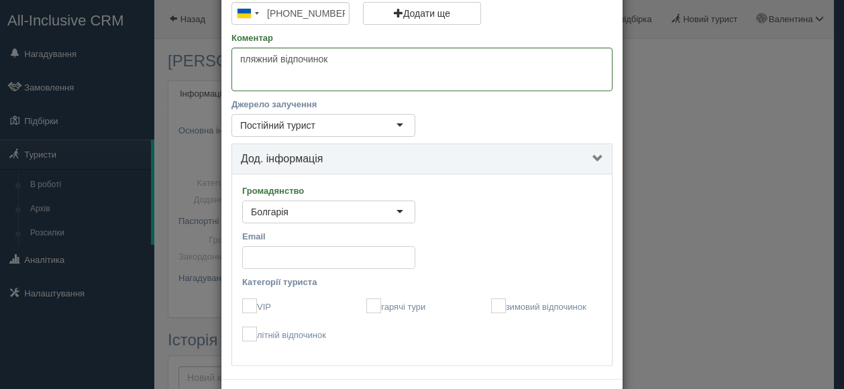
click at [300, 262] on input "Email" at bounding box center [328, 257] width 173 height 23
paste input "mila.tkachenko.63@ukr.net"
type input "mila.tkachenko.63@ukr.net"
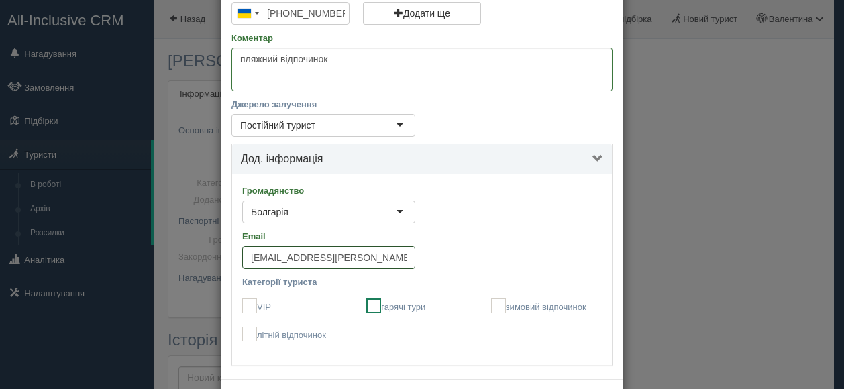
click at [372, 304] on ins at bounding box center [373, 305] width 15 height 15
checkbox input "true"
click at [496, 300] on ins at bounding box center [498, 305] width 15 height 15
checkbox input "true"
type input "mila.tkachenko.63@ukr.net"
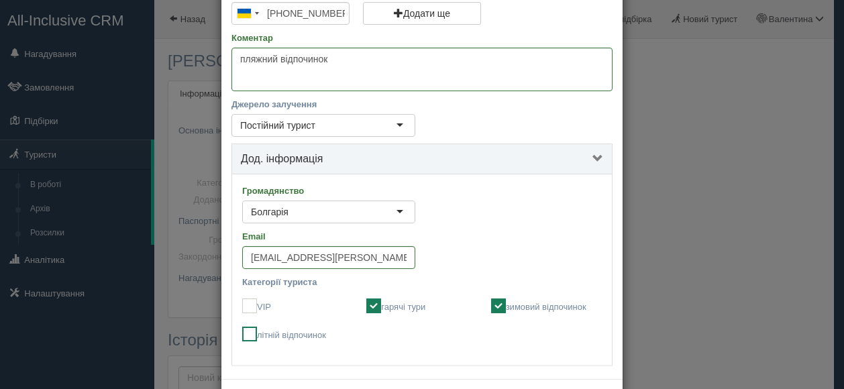
click at [251, 333] on label "літній відпочинок" at bounding box center [297, 334] width 111 height 15
checkbox input "true"
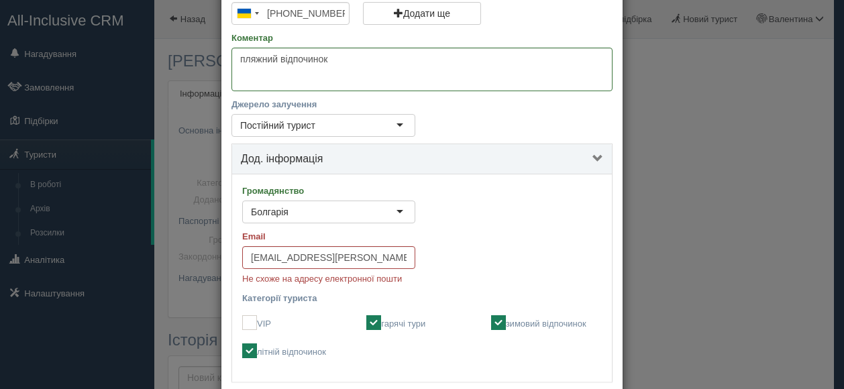
click at [498, 320] on ins at bounding box center [498, 322] width 15 height 15
checkbox input "false"
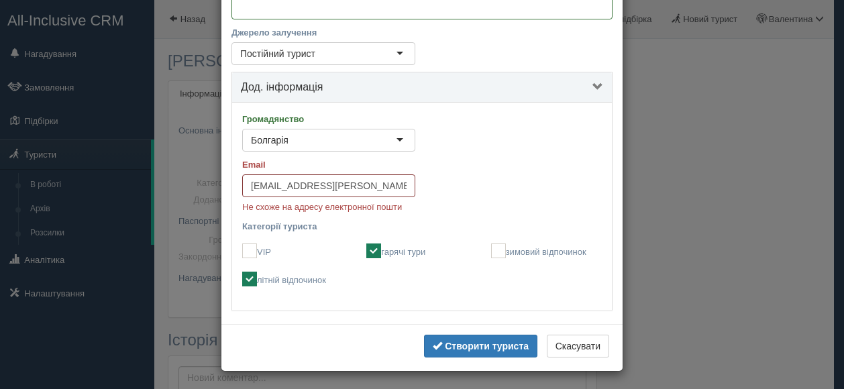
click at [244, 186] on input "mila.tkachenko.63@ukr.net" at bounding box center [328, 185] width 173 height 23
drag, startPoint x: 362, startPoint y: 182, endPoint x: 331, endPoint y: 182, distance: 30.9
click at [331, 182] on input "mila.tkachenko.63@ukr.net" at bounding box center [328, 185] width 173 height 23
type input "[EMAIL_ADDRESS][DOMAIN_NAME]"
click at [482, 343] on b "Створити туриста" at bounding box center [487, 346] width 84 height 11
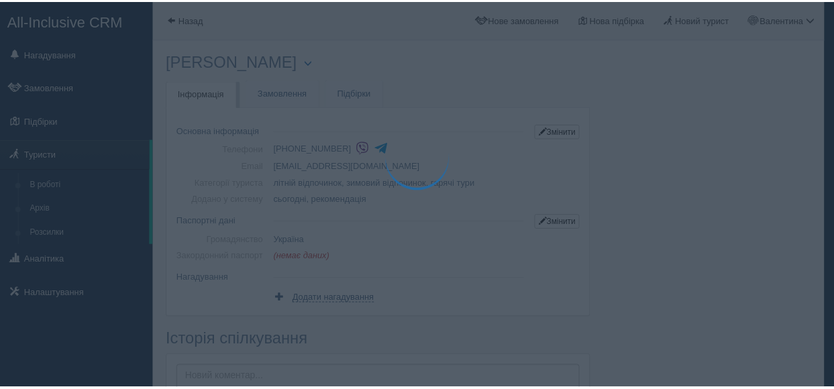
scroll to position [54, 0]
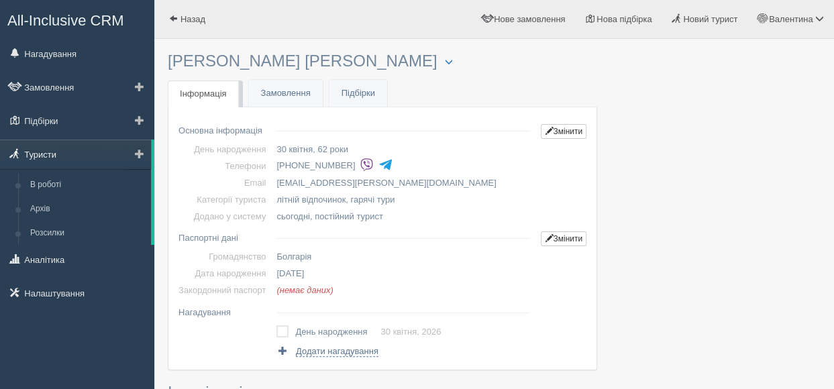
click at [62, 159] on link "Туристи" at bounding box center [75, 154] width 151 height 30
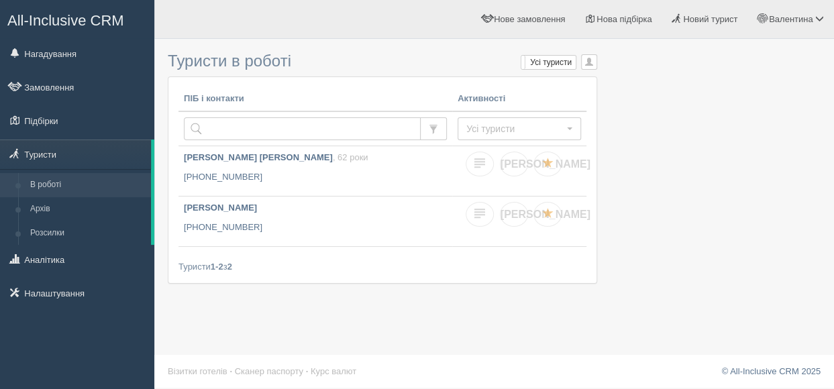
click at [701, 216] on div at bounding box center [494, 171] width 653 height 251
click at [547, 18] on span "Нове замовлення" at bounding box center [529, 19] width 71 height 10
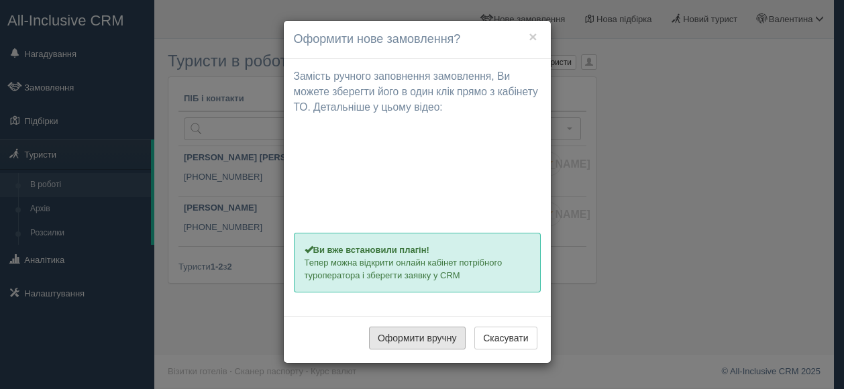
click at [434, 338] on button "Оформити вручну" at bounding box center [417, 338] width 97 height 23
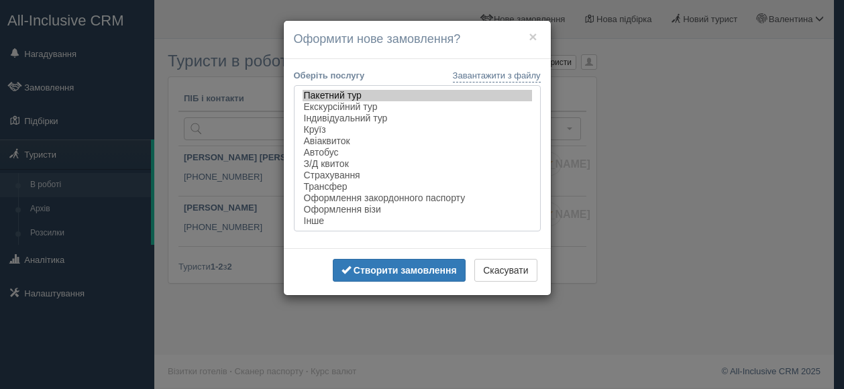
select select "flight"
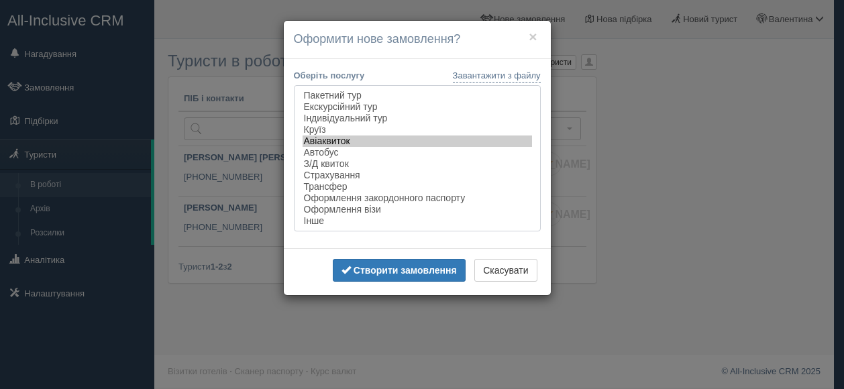
click at [345, 144] on option "Авіаквиток" at bounding box center [416, 140] width 229 height 11
click at [418, 276] on b "Створити замовлення" at bounding box center [404, 270] width 103 height 11
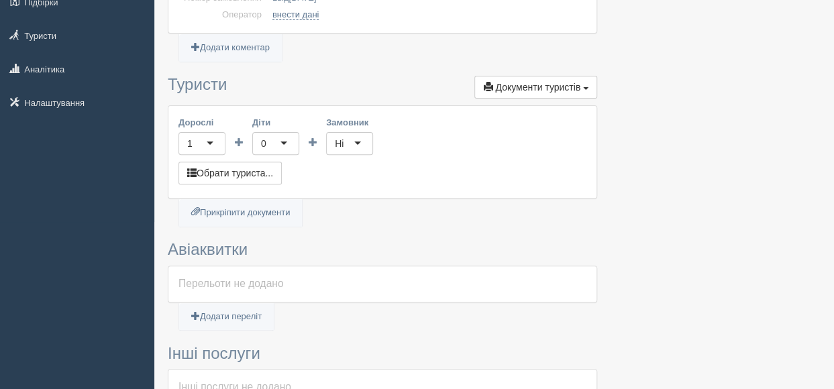
scroll to position [201, 0]
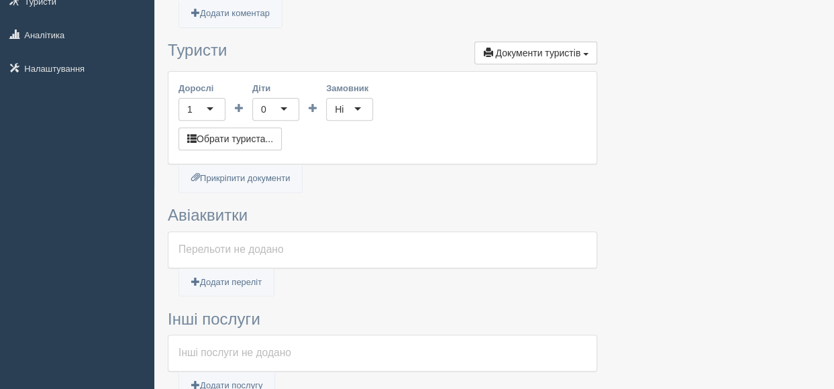
click at [214, 109] on div "1" at bounding box center [201, 109] width 47 height 23
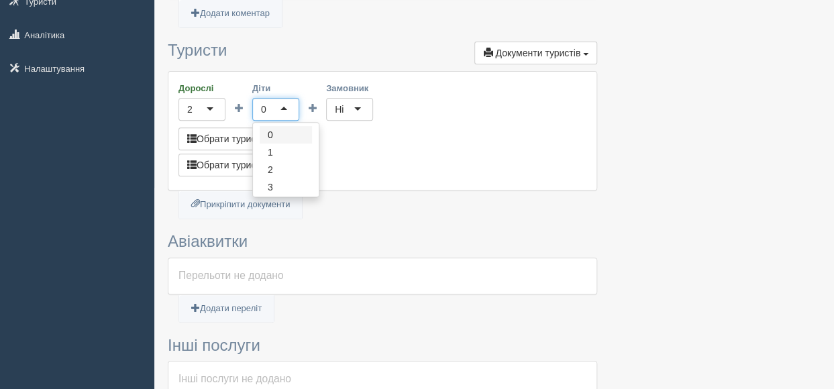
click at [290, 105] on div "0" at bounding box center [275, 109] width 47 height 23
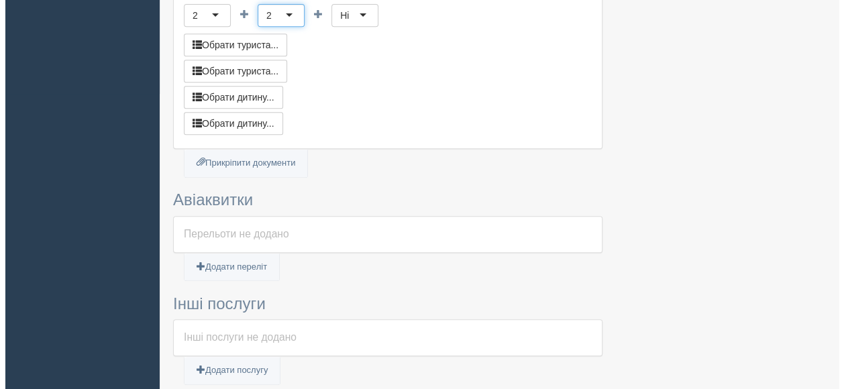
scroll to position [335, 0]
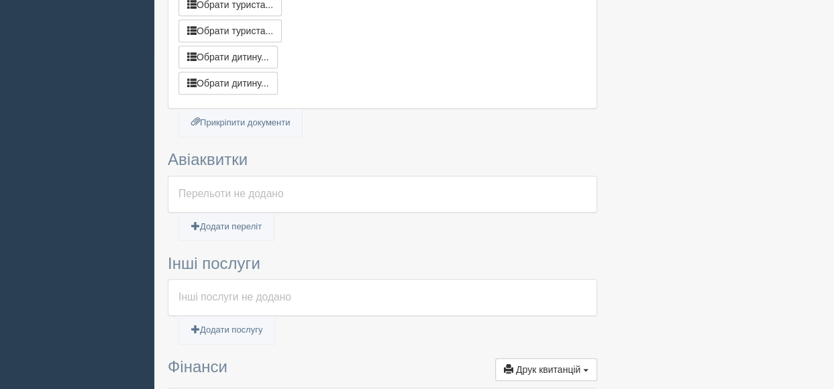
click at [277, 187] on div "Перельоти не додано" at bounding box center [382, 193] width 408 height 15
click at [239, 223] on link "Додати переліт" at bounding box center [226, 226] width 95 height 27
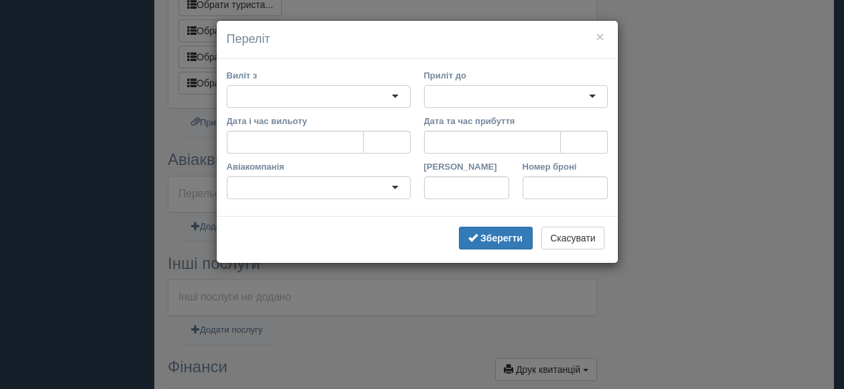
click at [390, 97] on div at bounding box center [319, 96] width 184 height 23
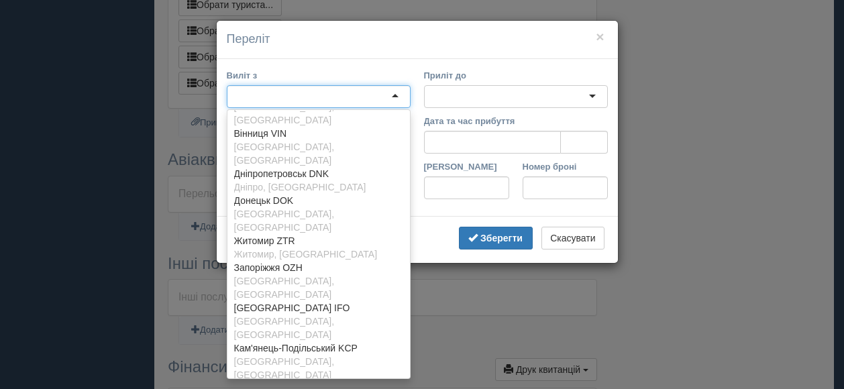
scroll to position [0, 0]
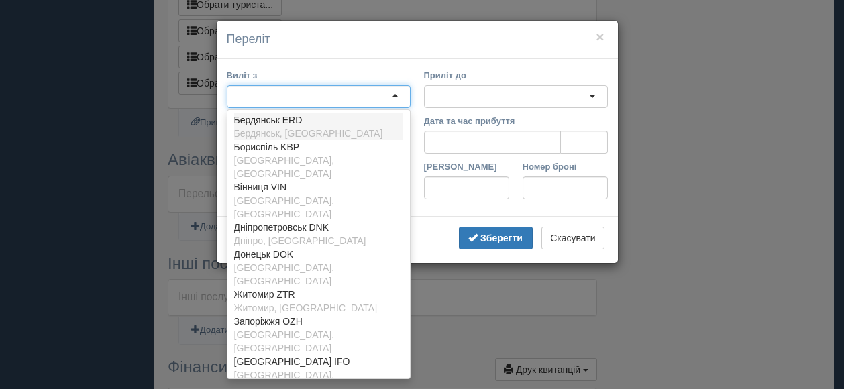
click at [351, 95] on div at bounding box center [319, 96] width 184 height 23
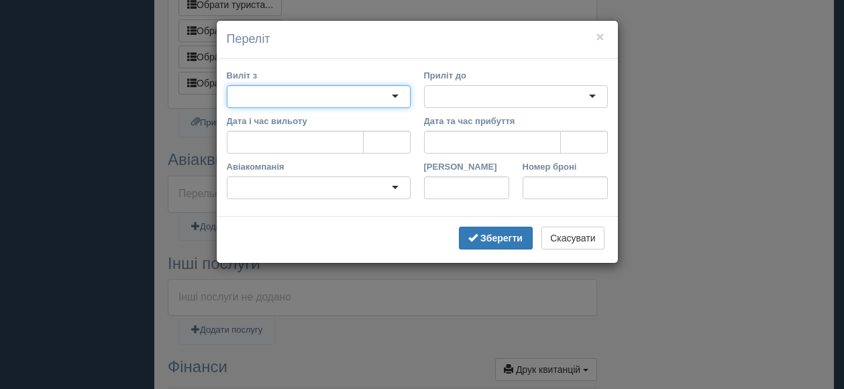
click at [396, 95] on div at bounding box center [319, 96] width 184 height 23
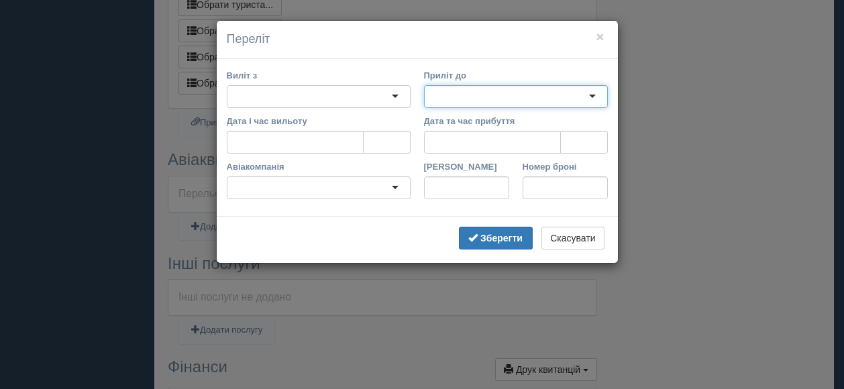
click at [500, 92] on div at bounding box center [516, 96] width 184 height 23
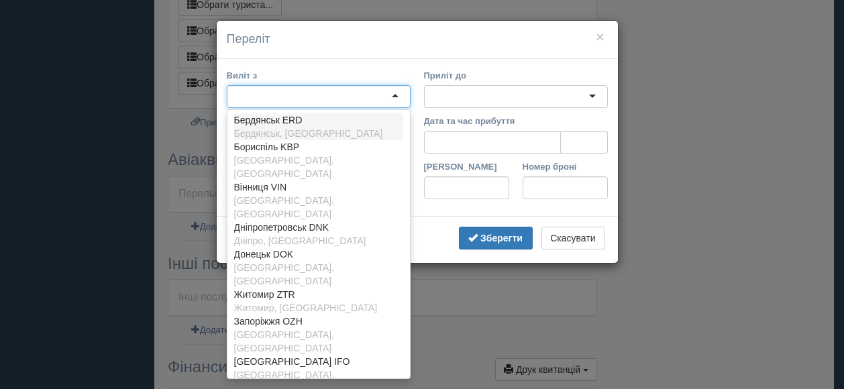
click at [398, 99] on div at bounding box center [319, 96] width 184 height 23
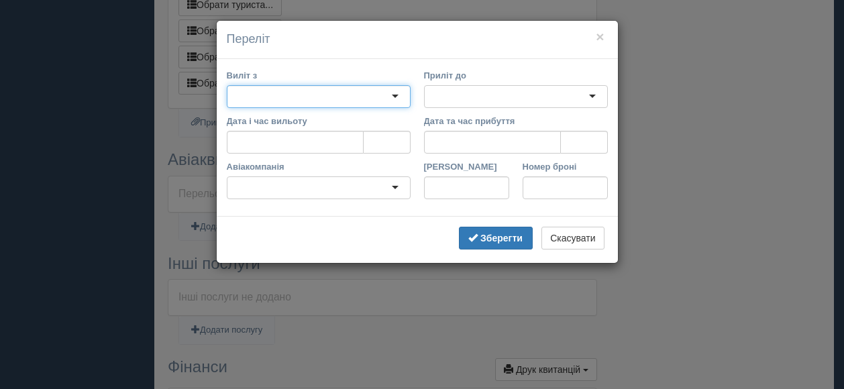
click at [400, 96] on div at bounding box center [319, 96] width 184 height 23
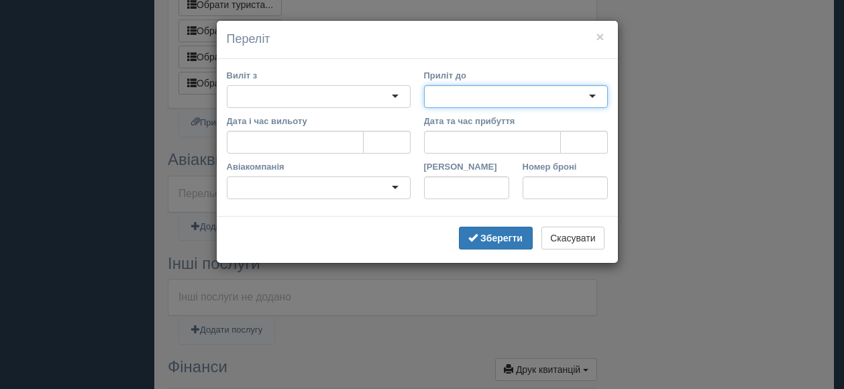
click at [488, 95] on div at bounding box center [516, 96] width 184 height 23
click at [331, 142] on input "Дата і час вильоту" at bounding box center [295, 142] width 137 height 23
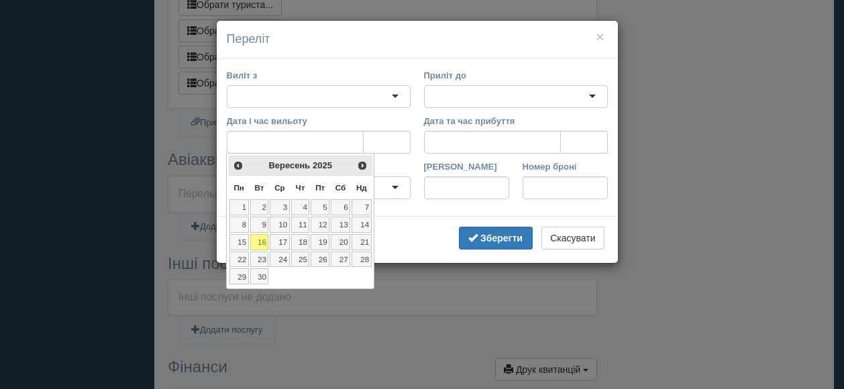
click at [528, 127] on label "Дата та час прибуття" at bounding box center [516, 121] width 184 height 13
click at [528, 131] on input "Дата та час прибуття" at bounding box center [492, 142] width 137 height 23
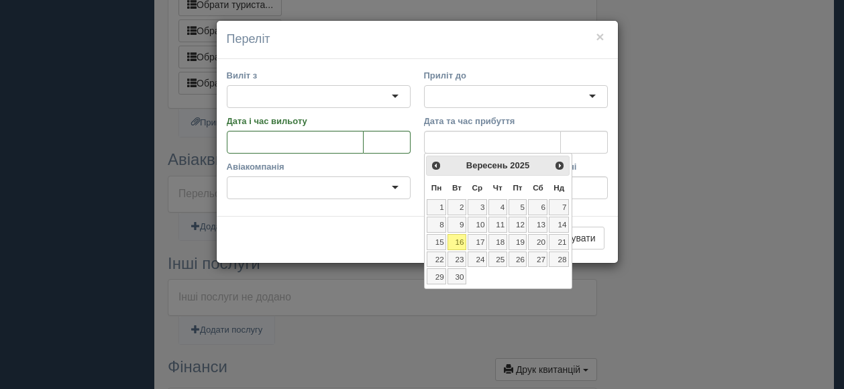
click at [358, 186] on div at bounding box center [319, 187] width 184 height 23
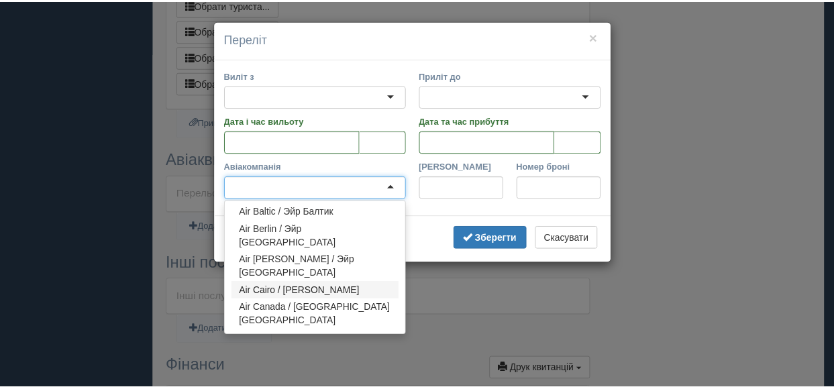
scroll to position [604, 0]
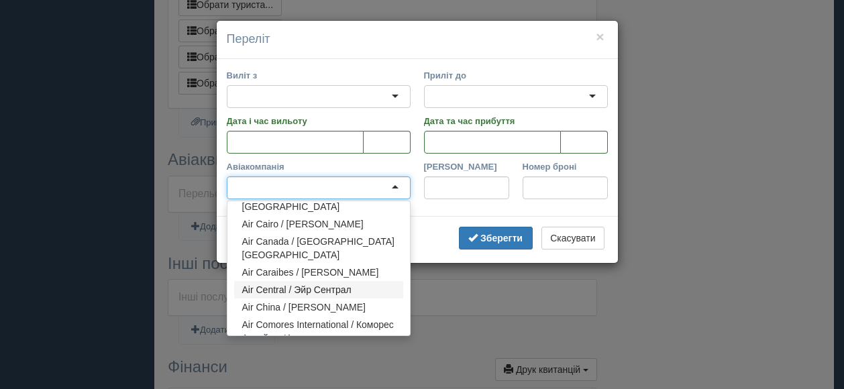
click at [552, 72] on label "Приліт до" at bounding box center [516, 75] width 184 height 13
click at [435, 90] on input "Приліт до" at bounding box center [434, 96] width 3 height 13
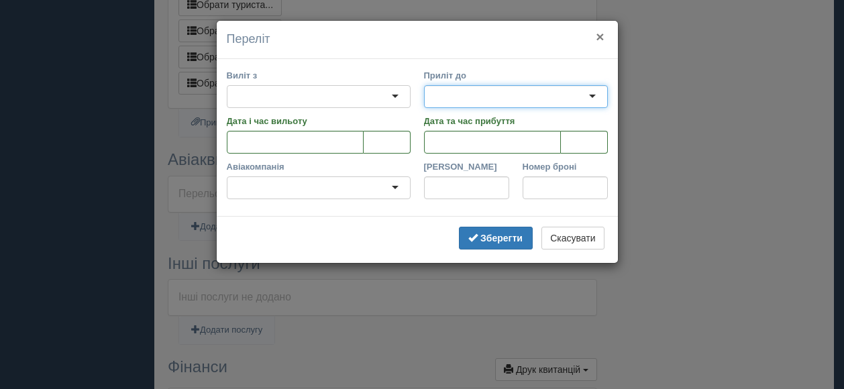
click at [601, 37] on button "×" at bounding box center [600, 37] width 8 height 14
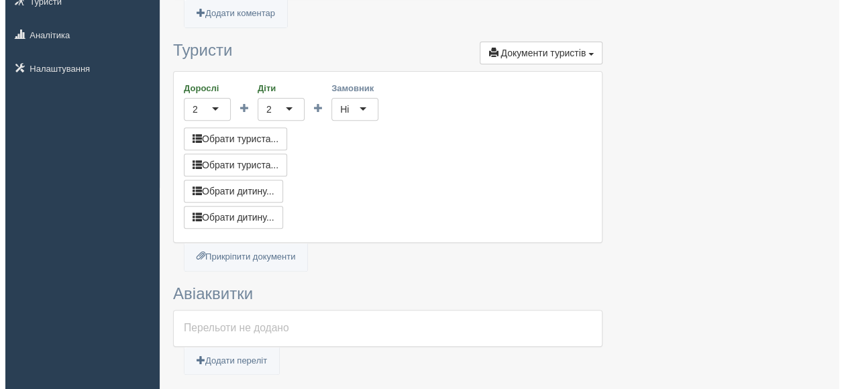
scroll to position [268, 0]
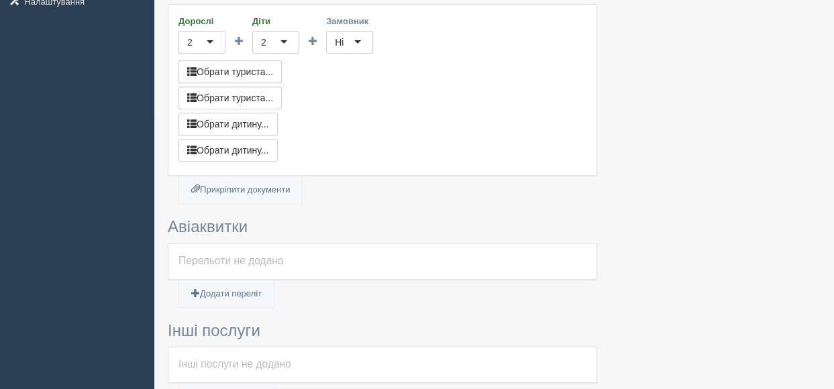
click at [220, 246] on div "Перельоти не додано" at bounding box center [382, 261] width 428 height 36
click at [225, 262] on div "Перельоти не додано" at bounding box center [382, 261] width 408 height 15
click at [220, 289] on link "Додати переліт" at bounding box center [226, 293] width 95 height 27
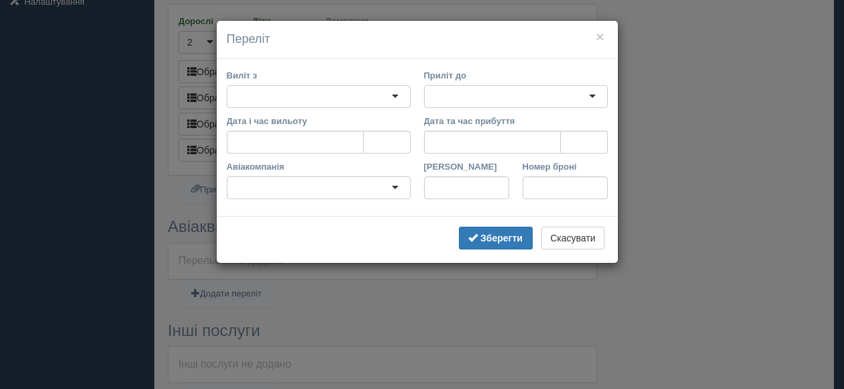
click at [588, 96] on div at bounding box center [516, 96] width 184 height 23
click at [594, 96] on div at bounding box center [516, 96] width 184 height 23
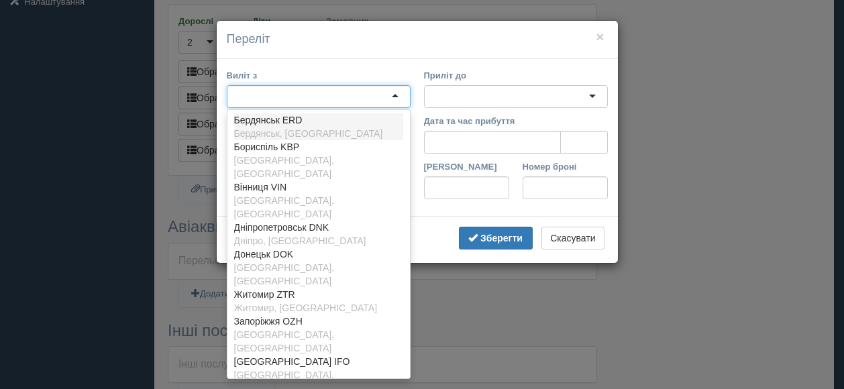
click at [279, 97] on div at bounding box center [319, 96] width 184 height 23
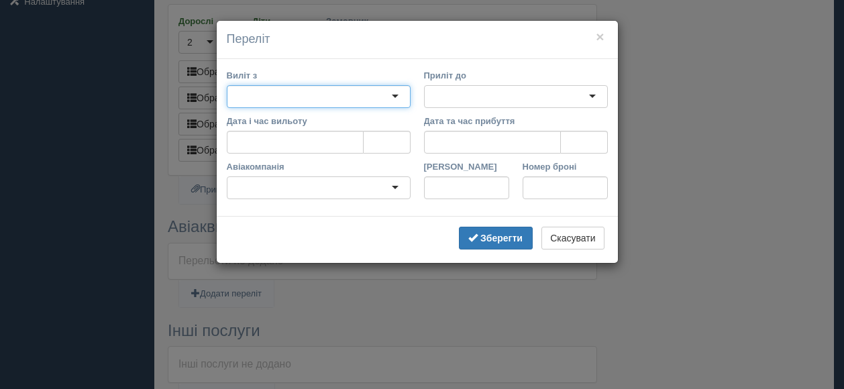
click at [276, 94] on div at bounding box center [319, 96] width 184 height 23
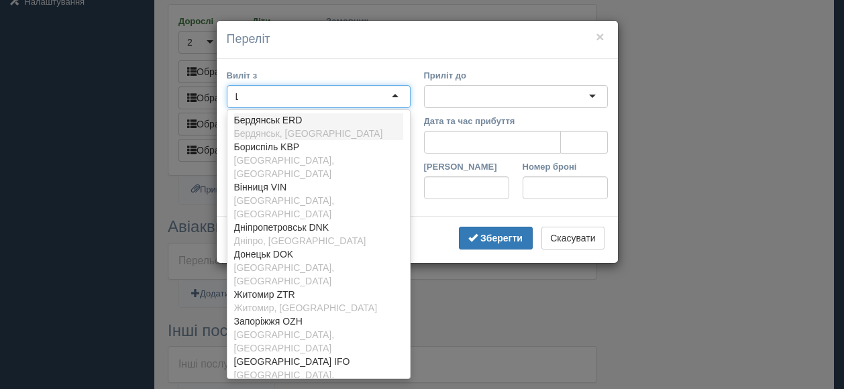
scroll to position [0, 0]
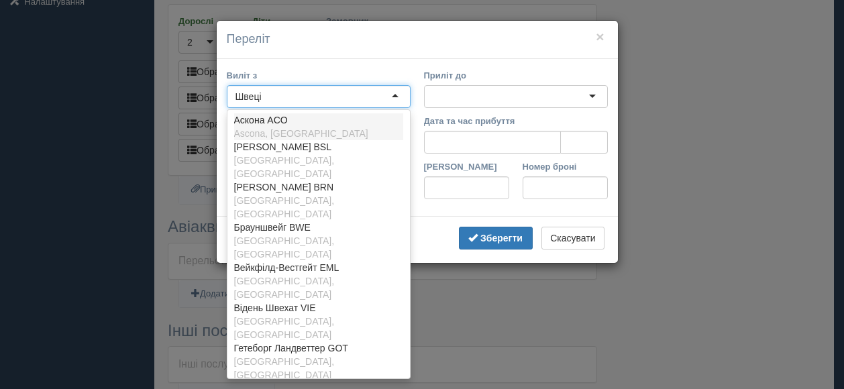
type input "Швеція"
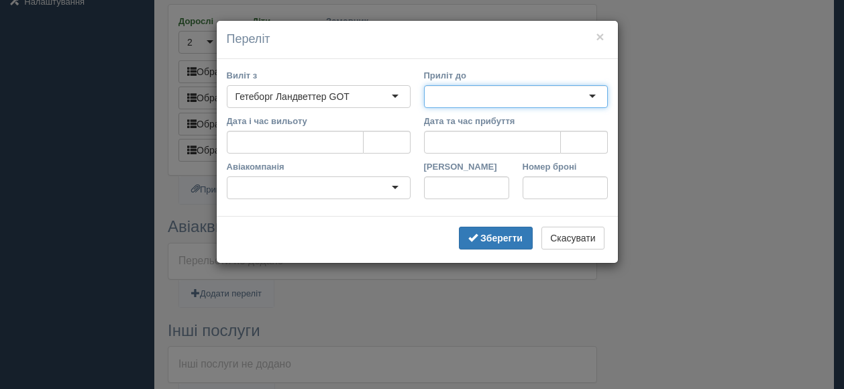
click at [476, 96] on div at bounding box center [516, 96] width 184 height 23
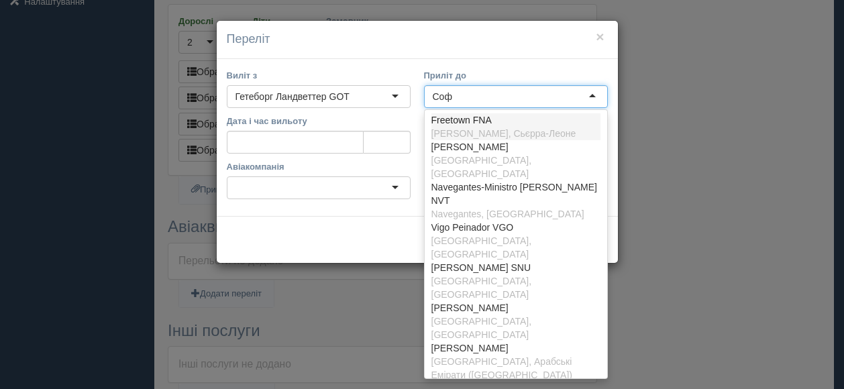
type input "Софі"
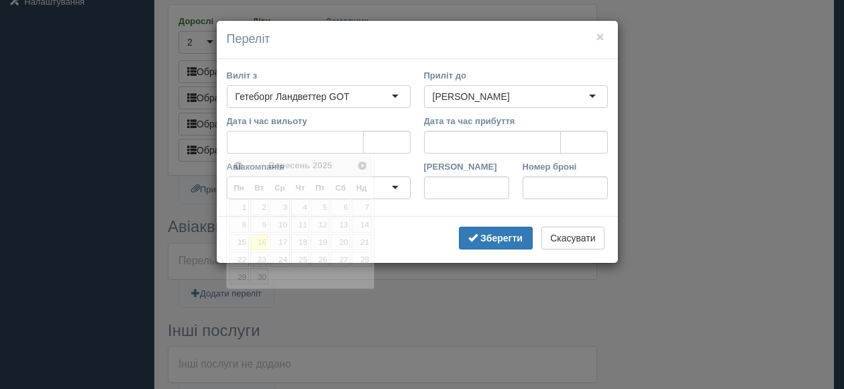
click at [303, 144] on input "Дата і час вильоту" at bounding box center [295, 142] width 137 height 23
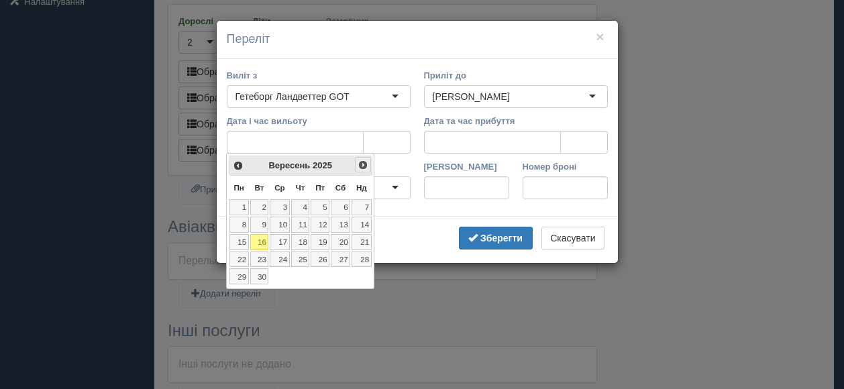
click at [366, 167] on span "Наст>" at bounding box center [362, 165] width 11 height 11
click at [245, 275] on link "27" at bounding box center [238, 276] width 19 height 16
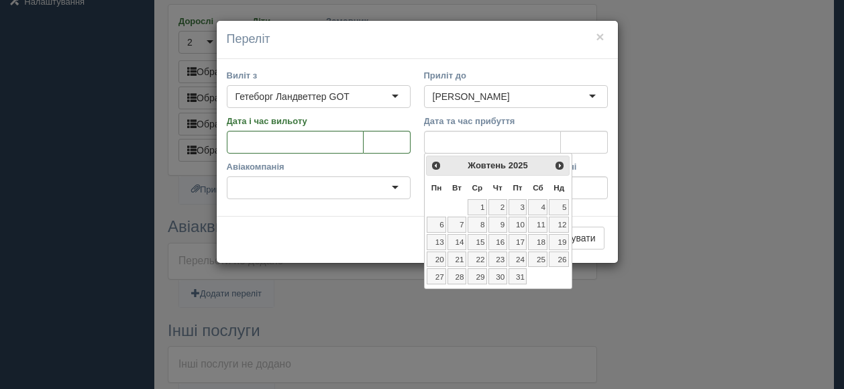
click at [660, 246] on div "× Переліт Виліт з Гетеборг Ландветтер GOT Гетеборг Ландветтер GOT Гетеборг Ланд…" at bounding box center [422, 194] width 844 height 389
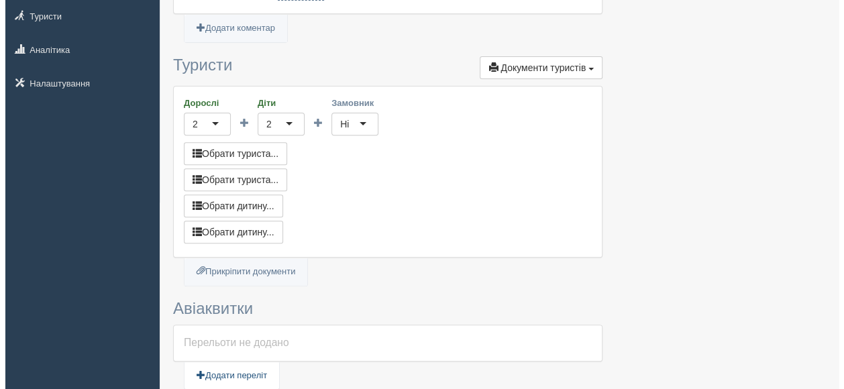
scroll to position [268, 0]
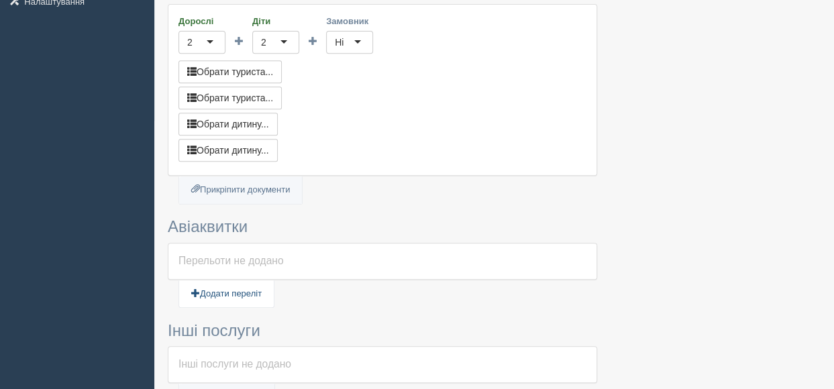
click at [245, 284] on link "Додати переліт" at bounding box center [226, 293] width 95 height 27
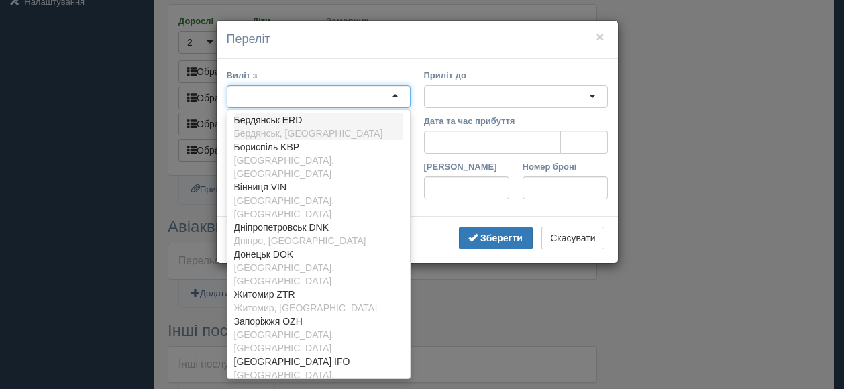
click at [396, 95] on div at bounding box center [319, 96] width 184 height 23
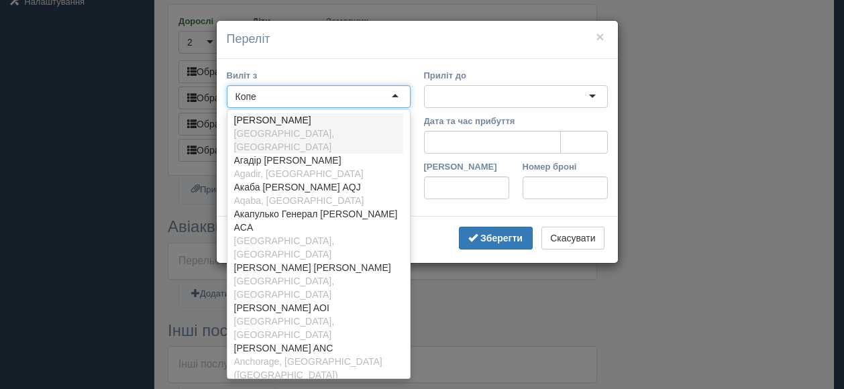
type input "Копен"
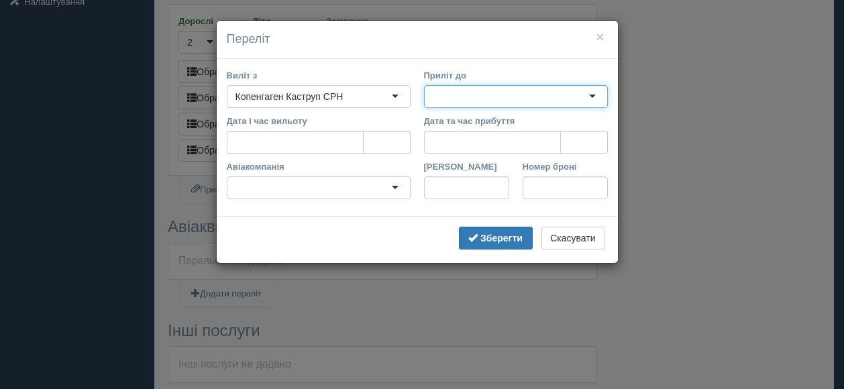
click at [449, 95] on div at bounding box center [516, 96] width 184 height 23
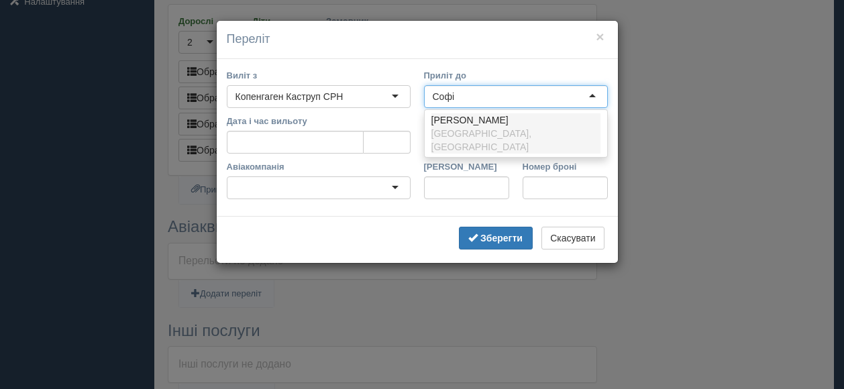
type input "Софія"
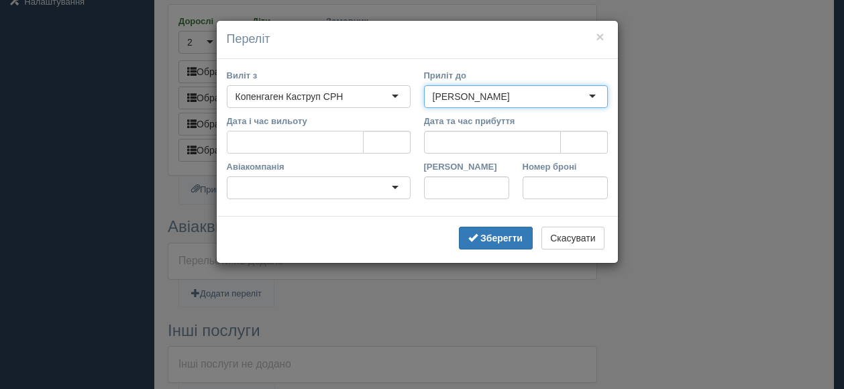
click at [278, 145] on input "Дата і час вильоту" at bounding box center [295, 142] width 137 height 23
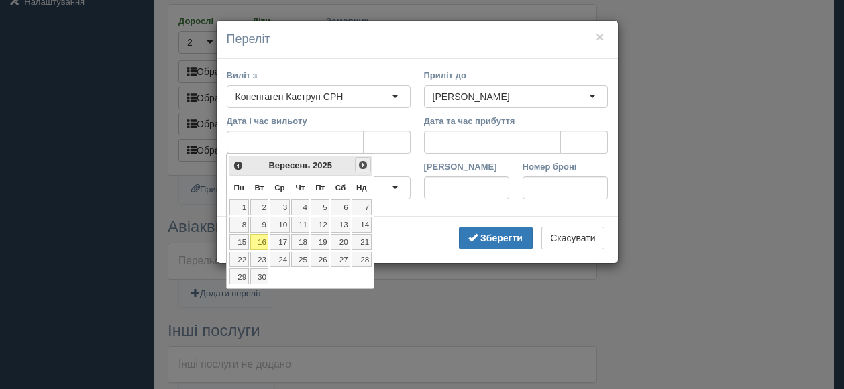
click at [365, 166] on span "Наст>" at bounding box center [362, 165] width 11 height 11
click at [245, 272] on link "27" at bounding box center [238, 276] width 19 height 16
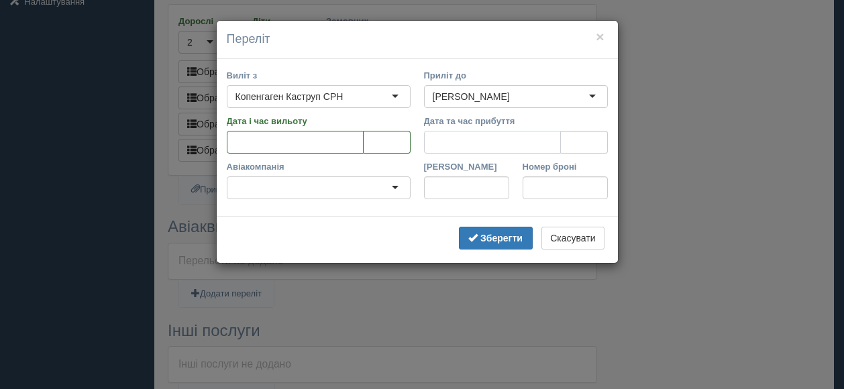
click at [469, 143] on input "Дата та час прибуття" at bounding box center [492, 142] width 137 height 23
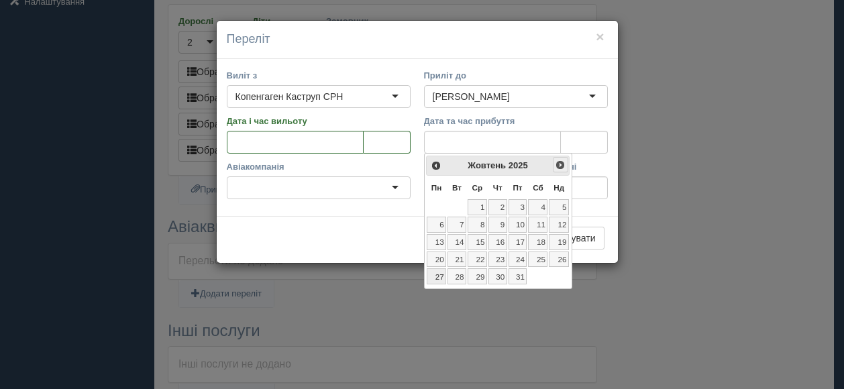
click at [561, 163] on span "Наст>" at bounding box center [560, 165] width 11 height 11
click at [437, 223] on link "3" at bounding box center [436, 225] width 19 height 16
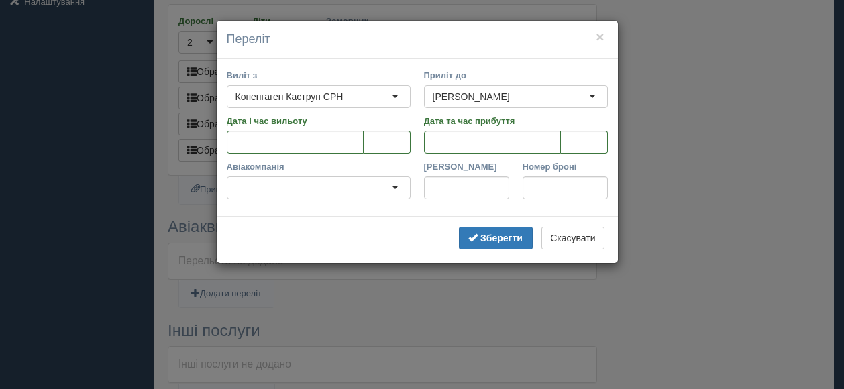
click at [397, 186] on div at bounding box center [319, 187] width 184 height 23
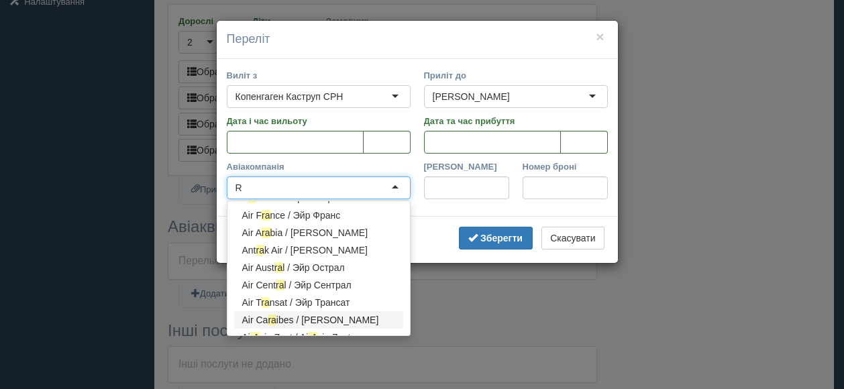
scroll to position [2690, 0]
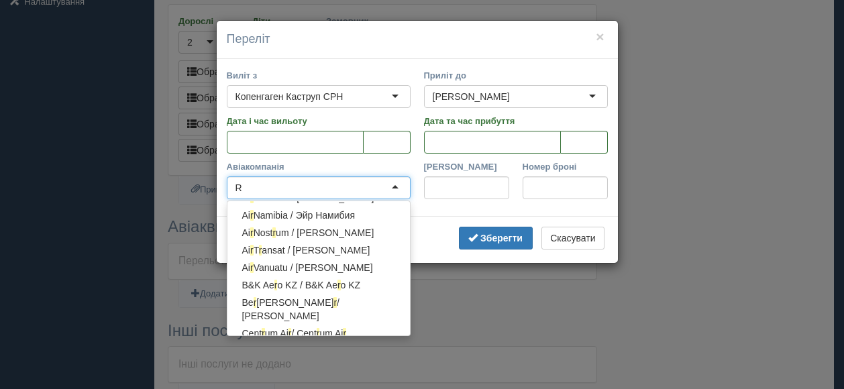
type input "Ry"
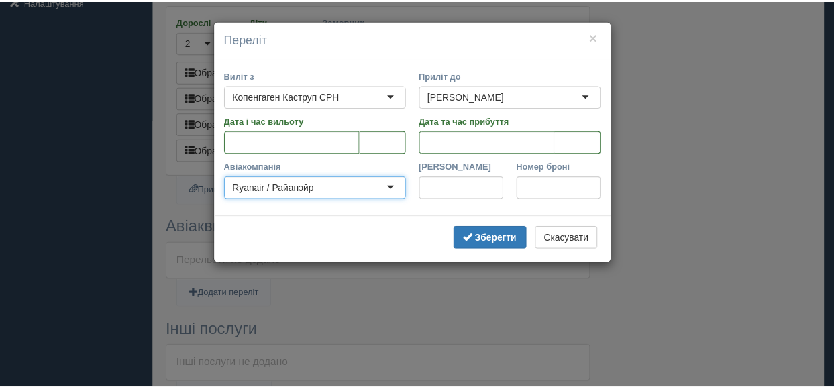
scroll to position [0, 0]
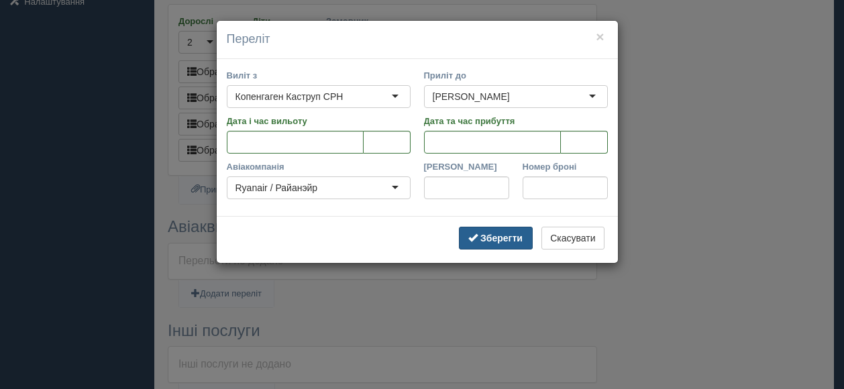
click at [516, 235] on b "Зберегти" at bounding box center [501, 238] width 42 height 11
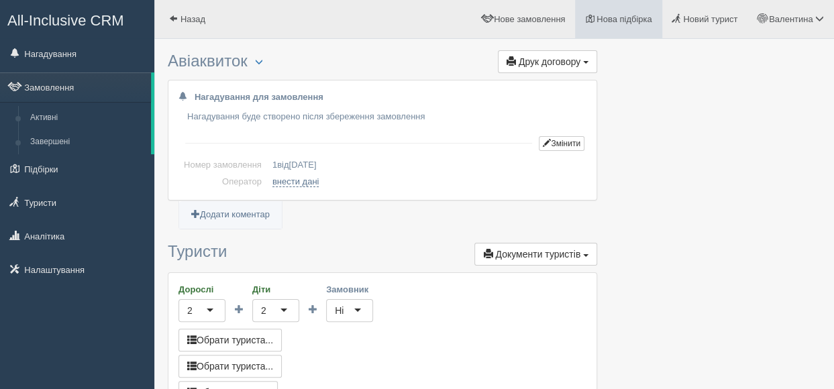
click at [610, 22] on span "Нова підбірка" at bounding box center [624, 19] width 56 height 10
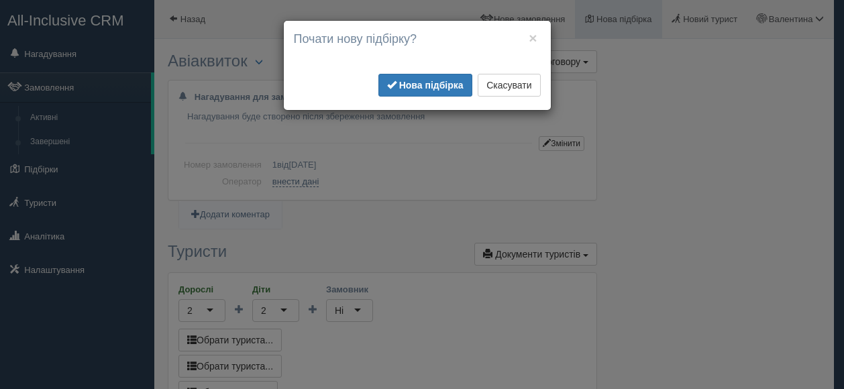
click at [610, 22] on div "× Почати нову підбірку? Додати готелі у нову підбірку? Для інтеграції з пошуком…" at bounding box center [422, 194] width 844 height 389
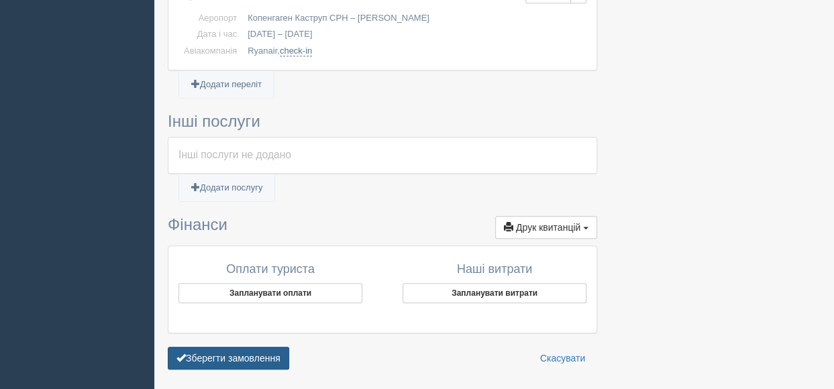
scroll to position [579, 0]
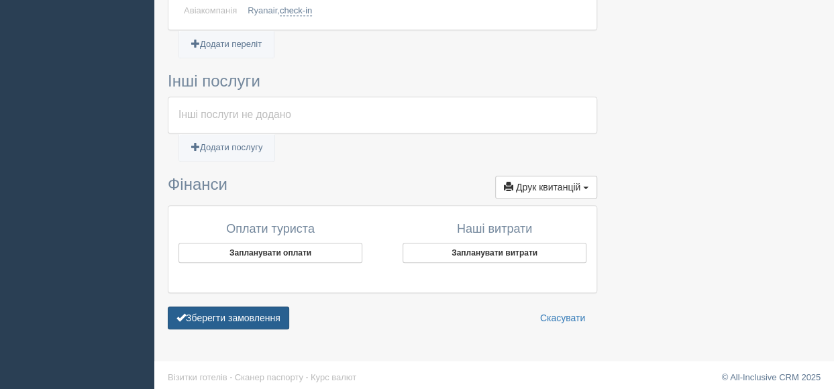
click at [262, 310] on button "Зберегти замовлення" at bounding box center [228, 317] width 121 height 23
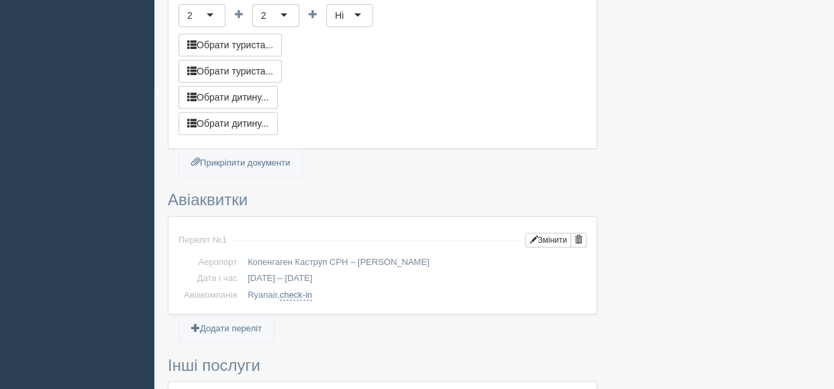
scroll to position [241, 0]
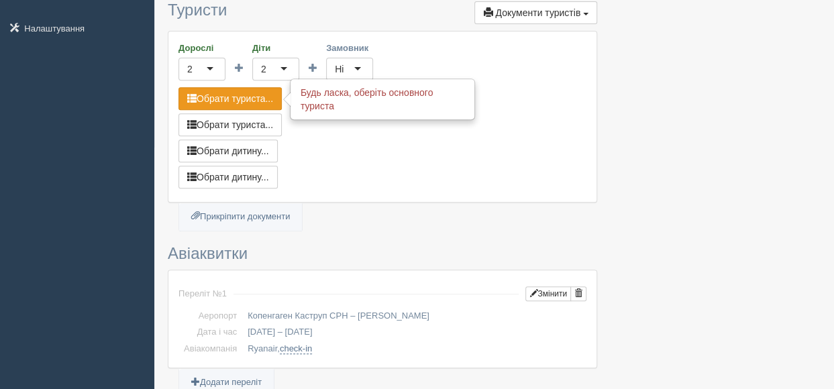
click at [252, 95] on button "Обрати туриста..." at bounding box center [229, 98] width 103 height 23
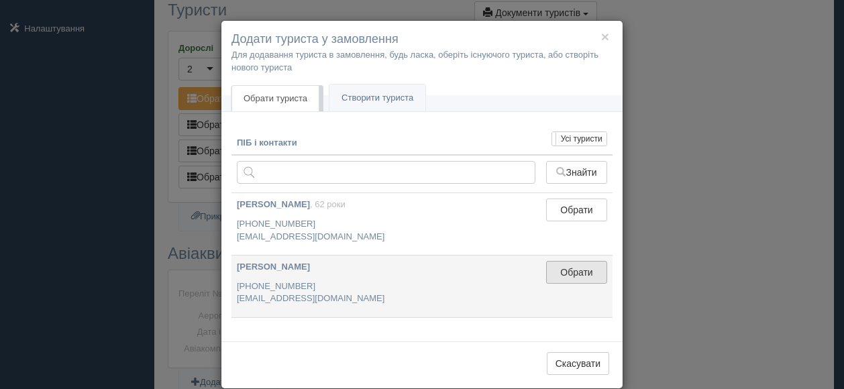
click at [571, 274] on button "Обрати" at bounding box center [576, 272] width 61 height 23
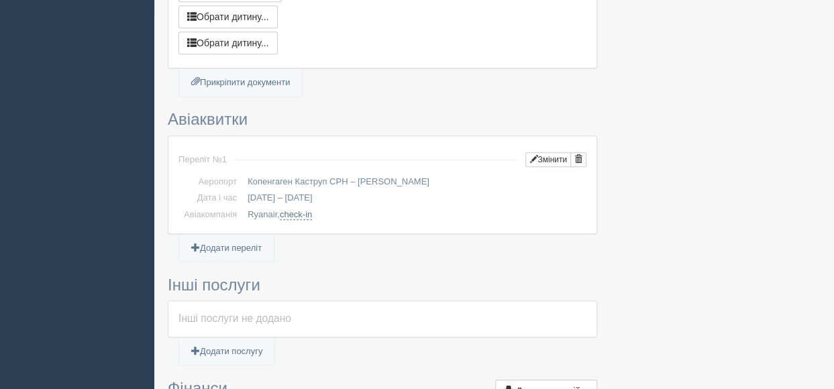
scroll to position [577, 0]
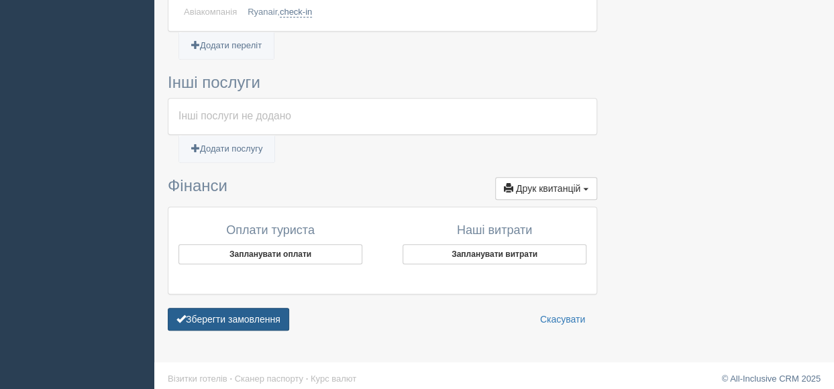
click at [247, 313] on button "Зберегти замовлення" at bounding box center [228, 319] width 121 height 23
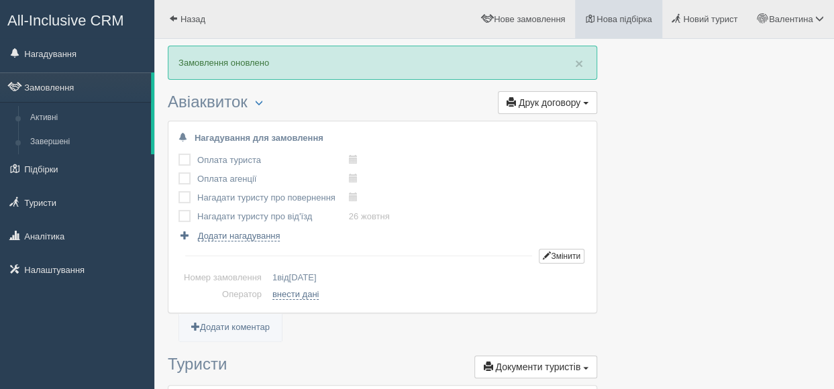
click at [618, 19] on span "Нова підбірка" at bounding box center [624, 19] width 56 height 10
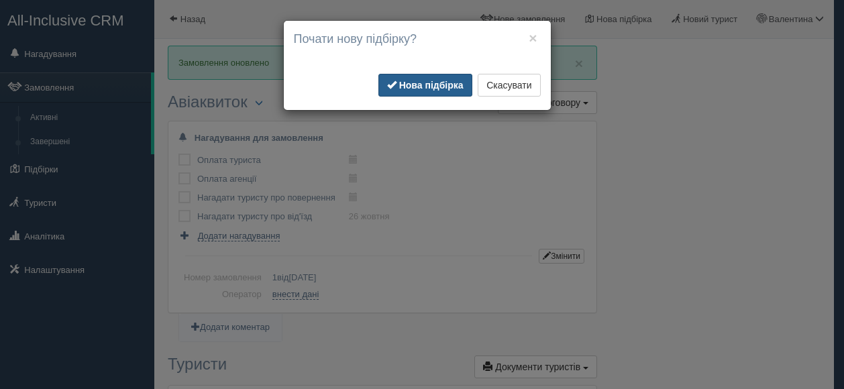
click at [435, 81] on b "Нова підбірка" at bounding box center [431, 85] width 64 height 11
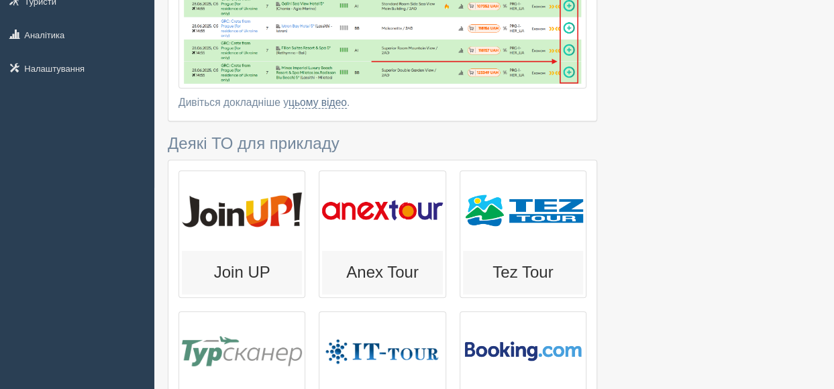
scroll to position [335, 0]
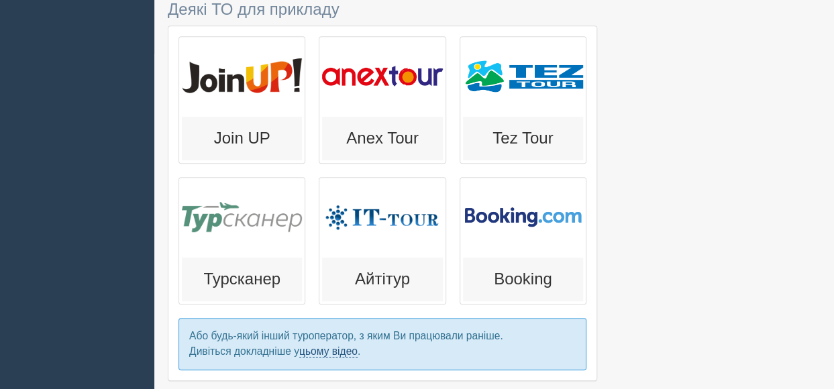
click at [327, 345] on link "цьому відео" at bounding box center [328, 351] width 58 height 12
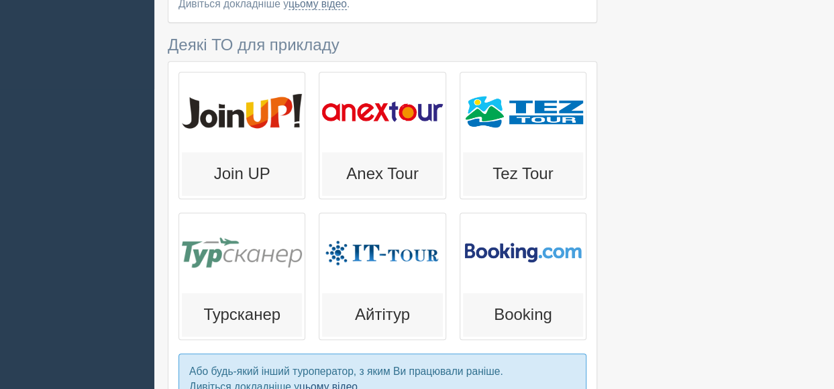
scroll to position [329, 0]
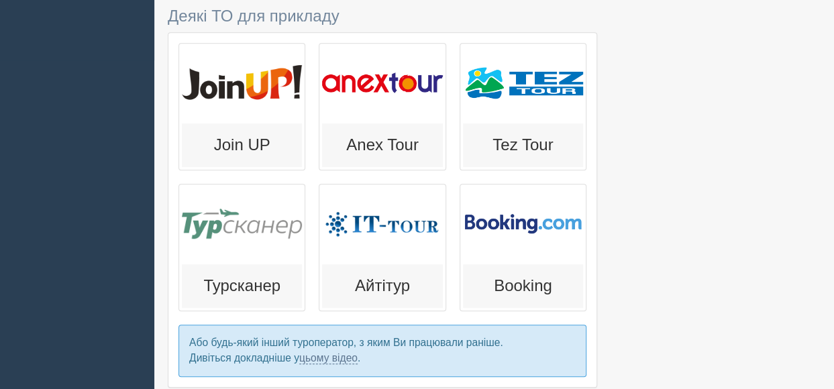
click at [522, 277] on h3 "Booking" at bounding box center [523, 285] width 108 height 17
